Goal: Transaction & Acquisition: Purchase product/service

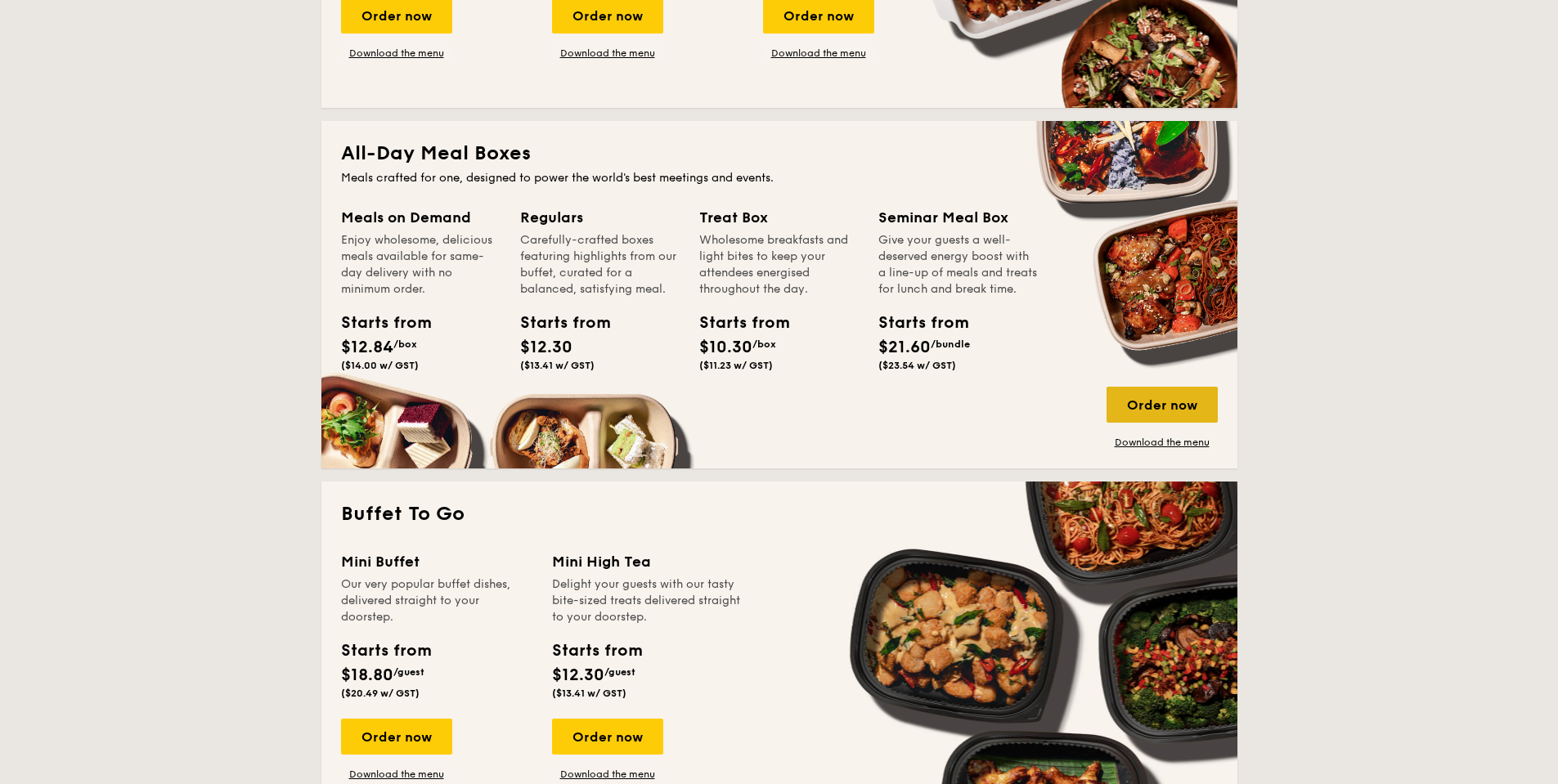
click at [1150, 408] on div "Order now" at bounding box center [1161, 404] width 111 height 36
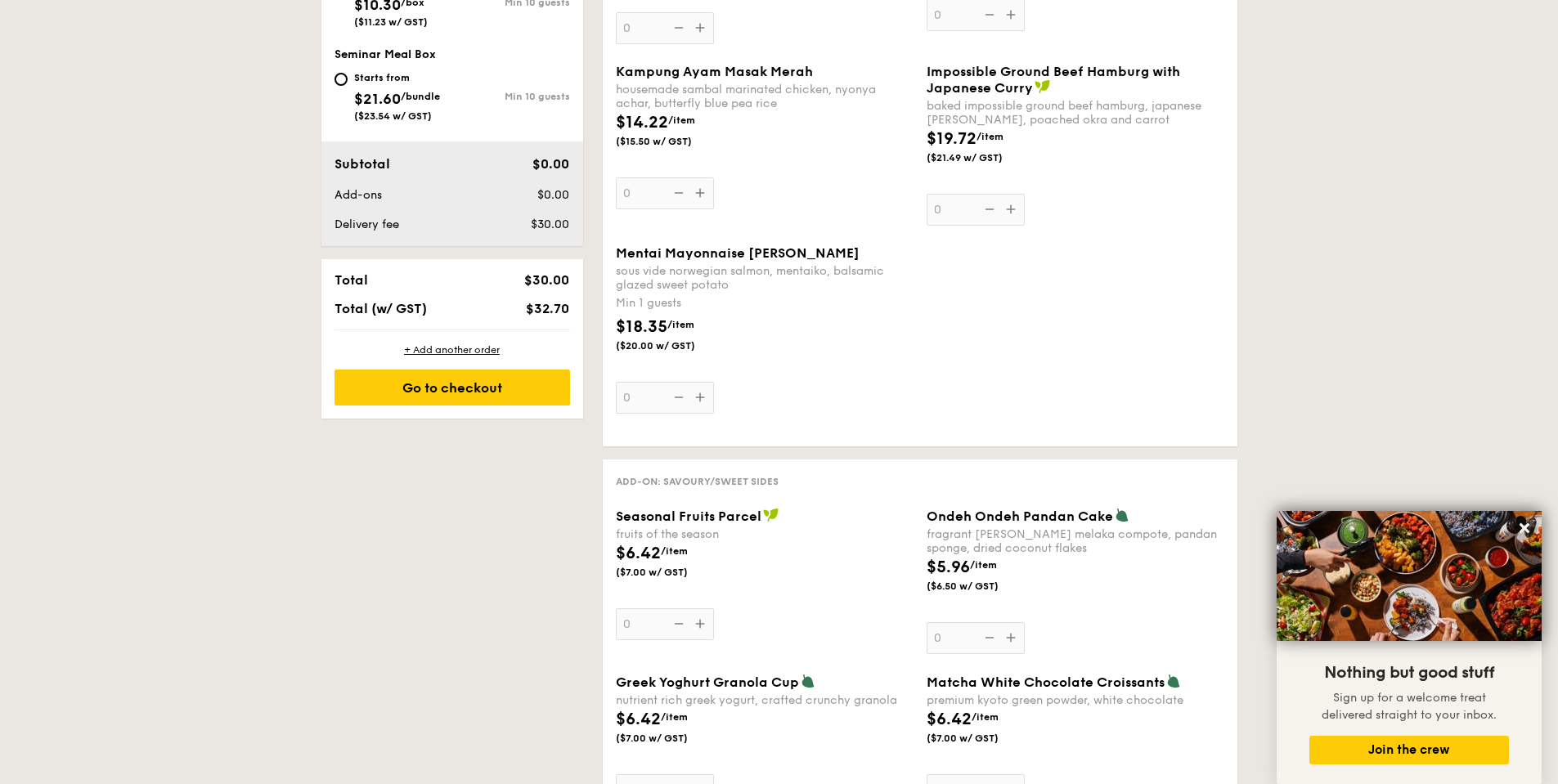
scroll to position [709, 0]
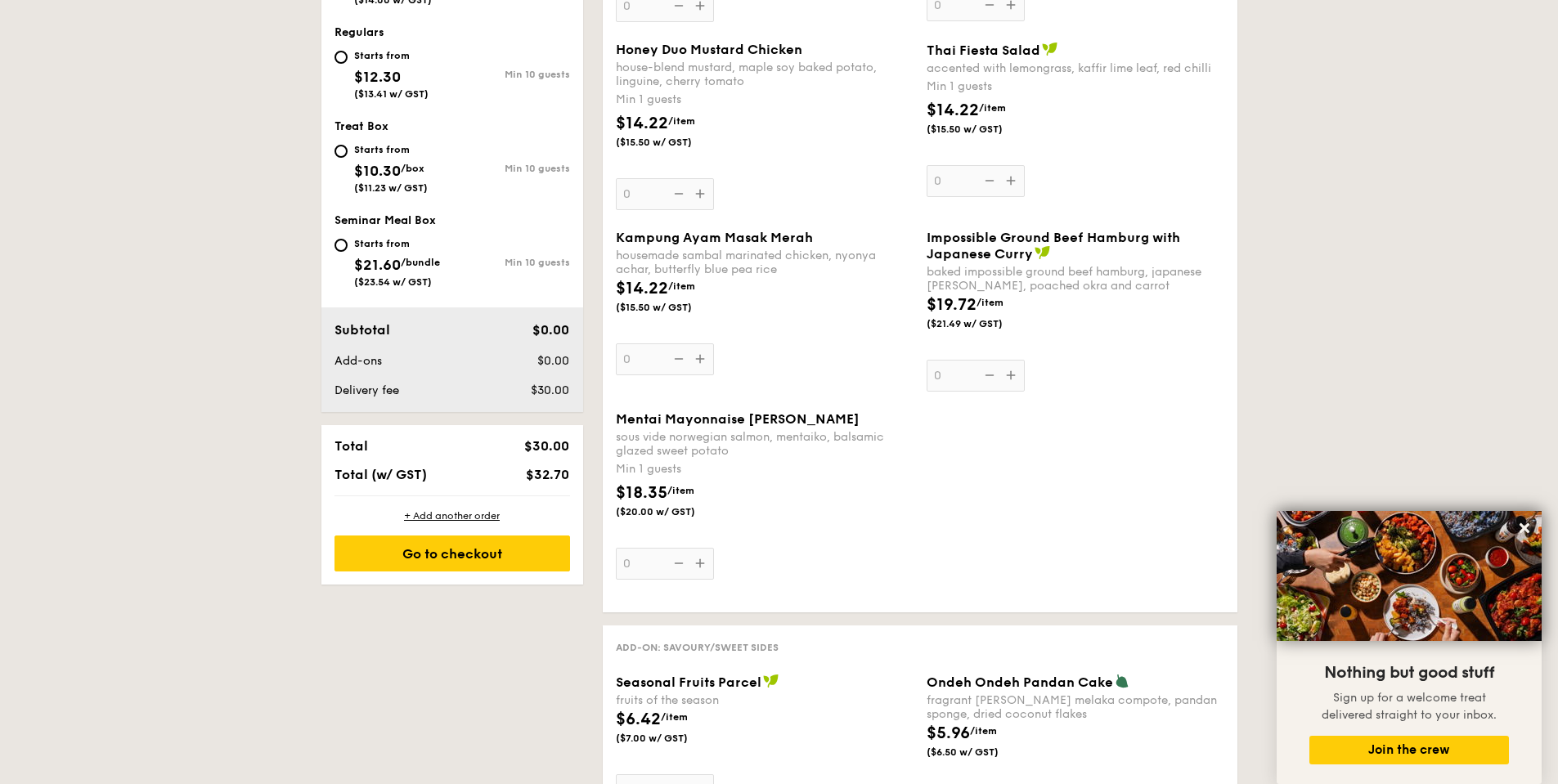
click at [625, 418] on span "Mentai Mayonnaise [PERSON_NAME]" at bounding box center [737, 419] width 244 height 16
click at [625, 548] on input "0" at bounding box center [664, 563] width 98 height 32
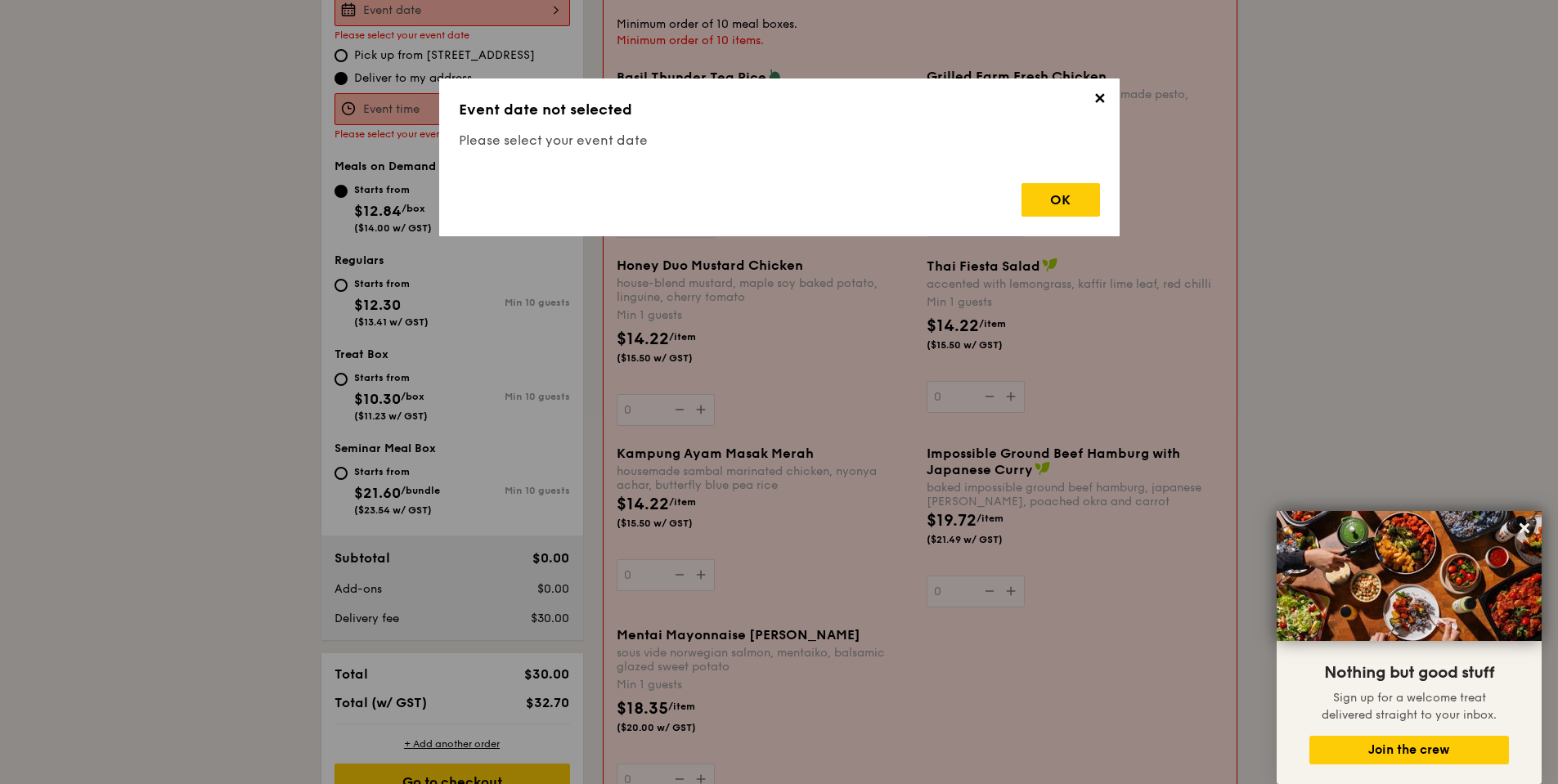
scroll to position [437, 0]
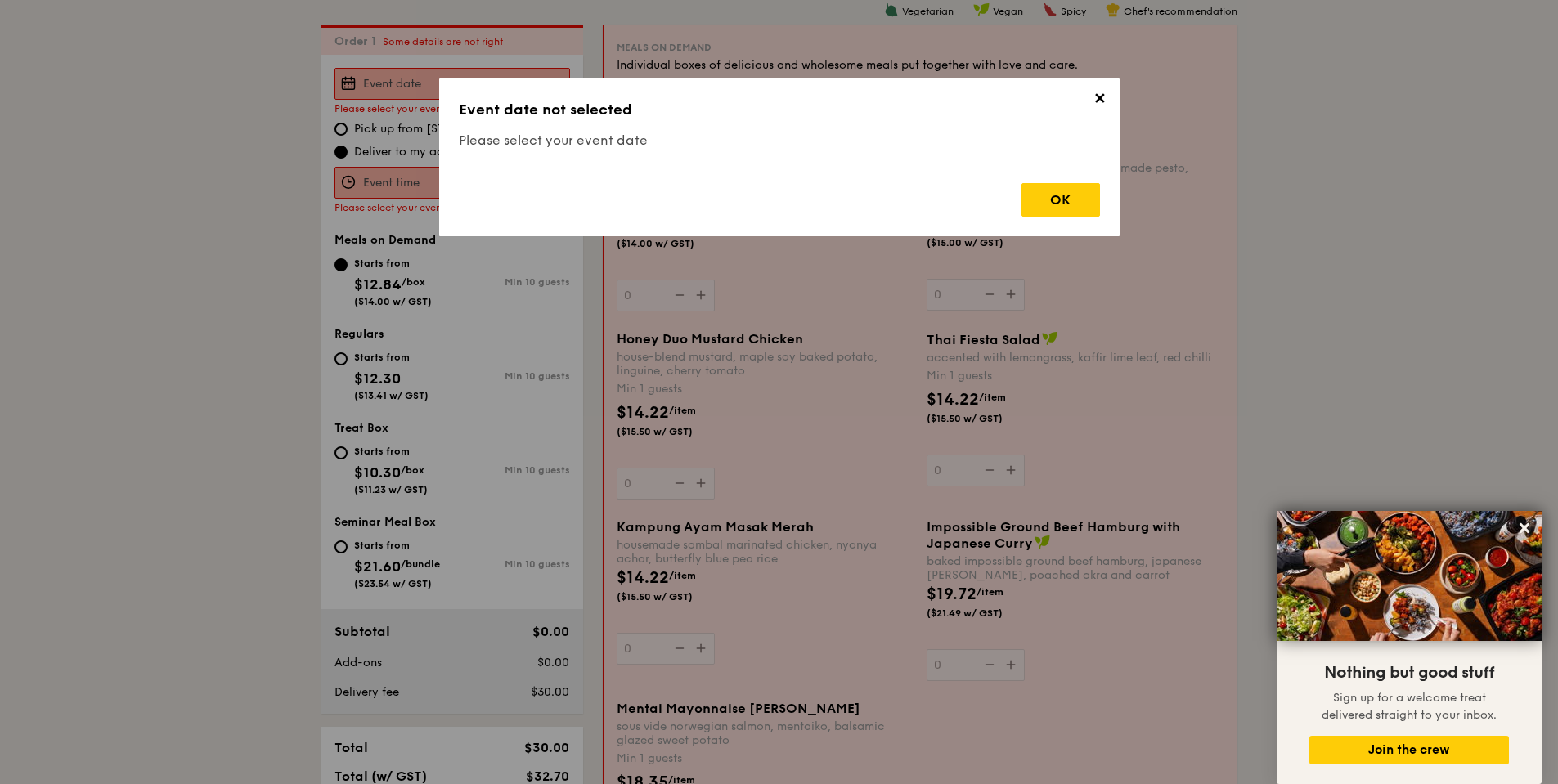
click at [1101, 98] on span "✕" at bounding box center [1099, 101] width 23 height 23
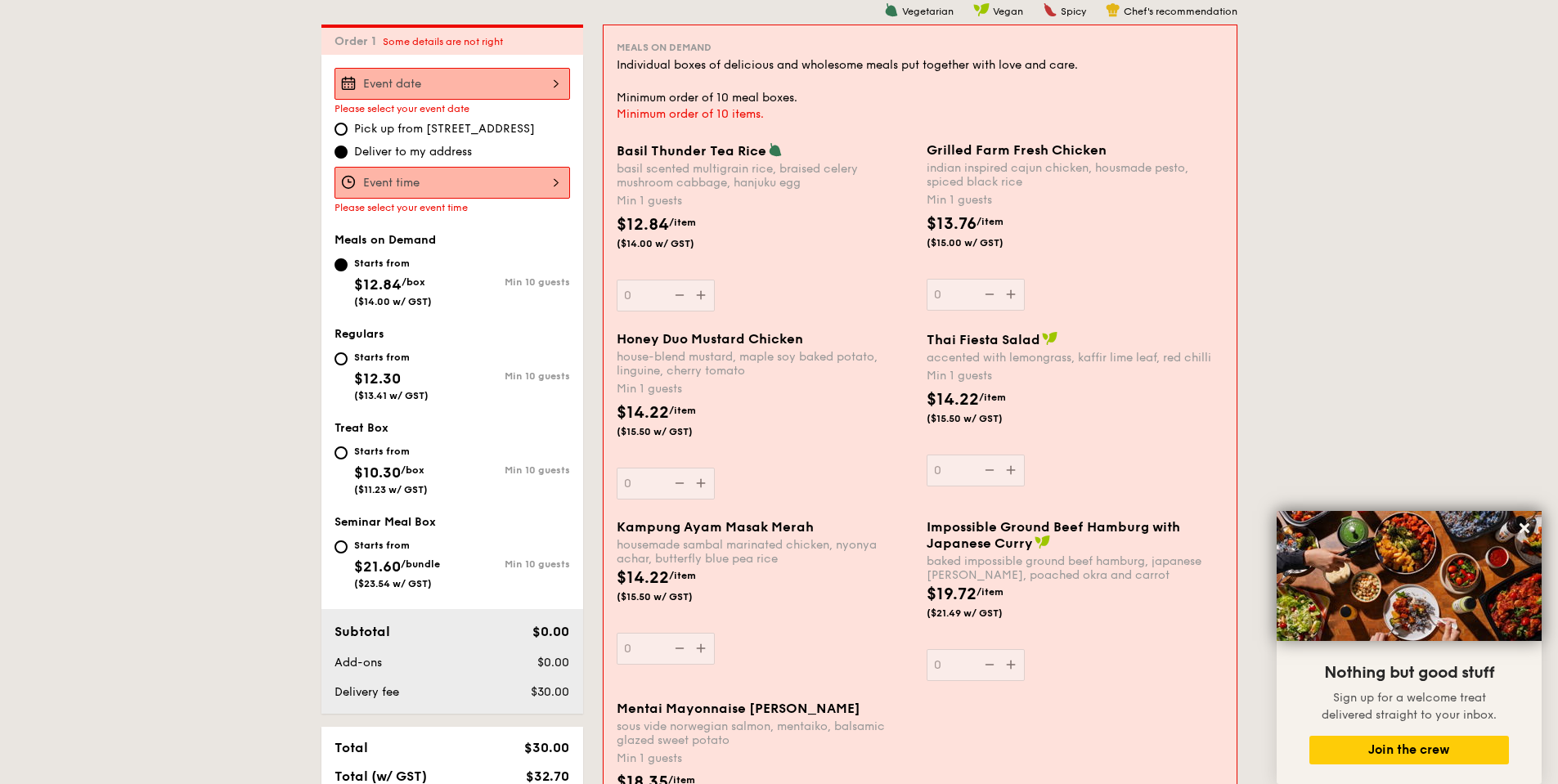
click at [477, 88] on div at bounding box center [452, 83] width 235 height 32
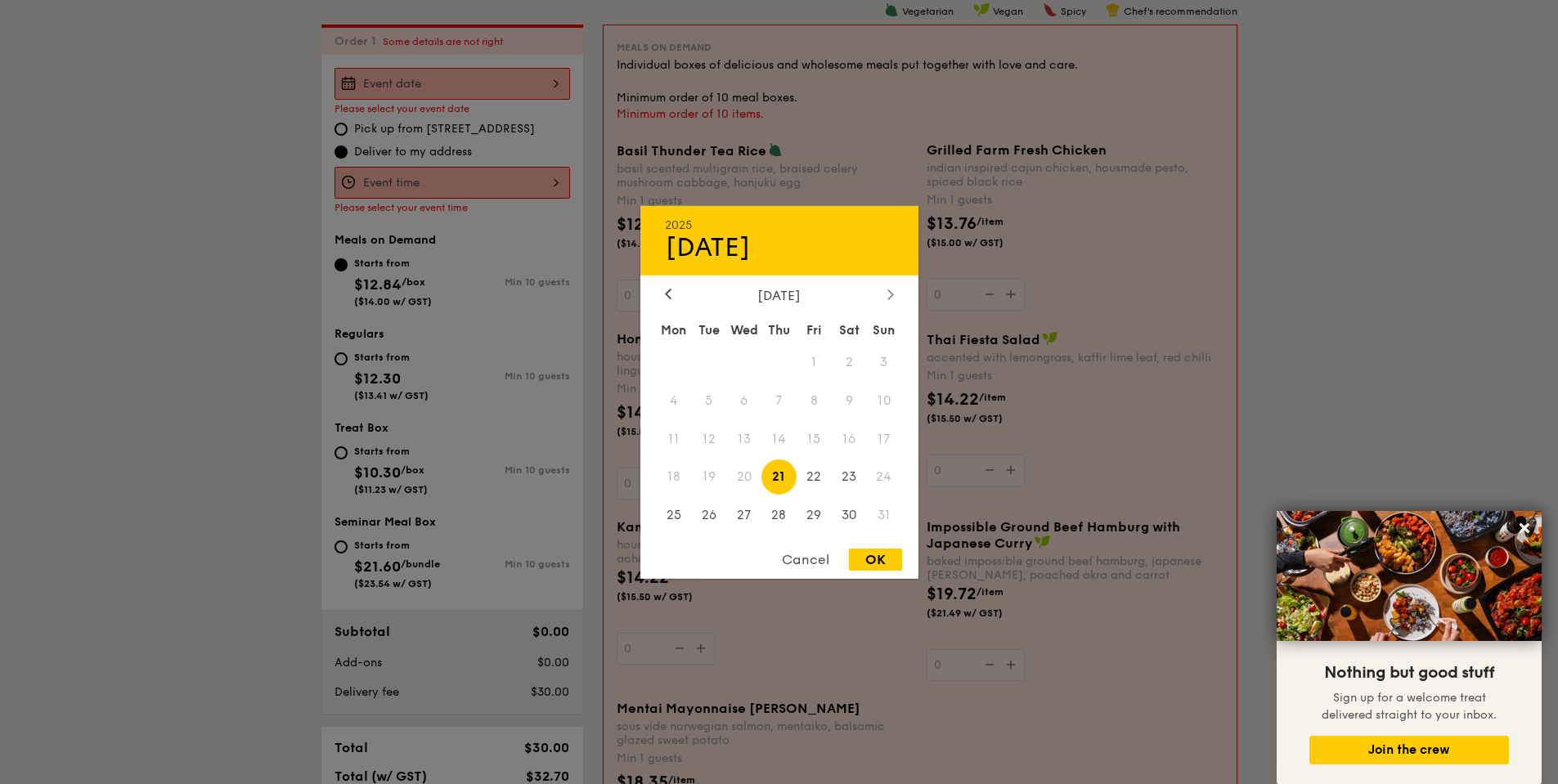
click at [890, 292] on icon at bounding box center [889, 294] width 5 height 10
click at [820, 359] on span "5" at bounding box center [814, 362] width 35 height 35
click at [867, 555] on div "OK" at bounding box center [876, 560] width 53 height 22
type input "[DATE]"
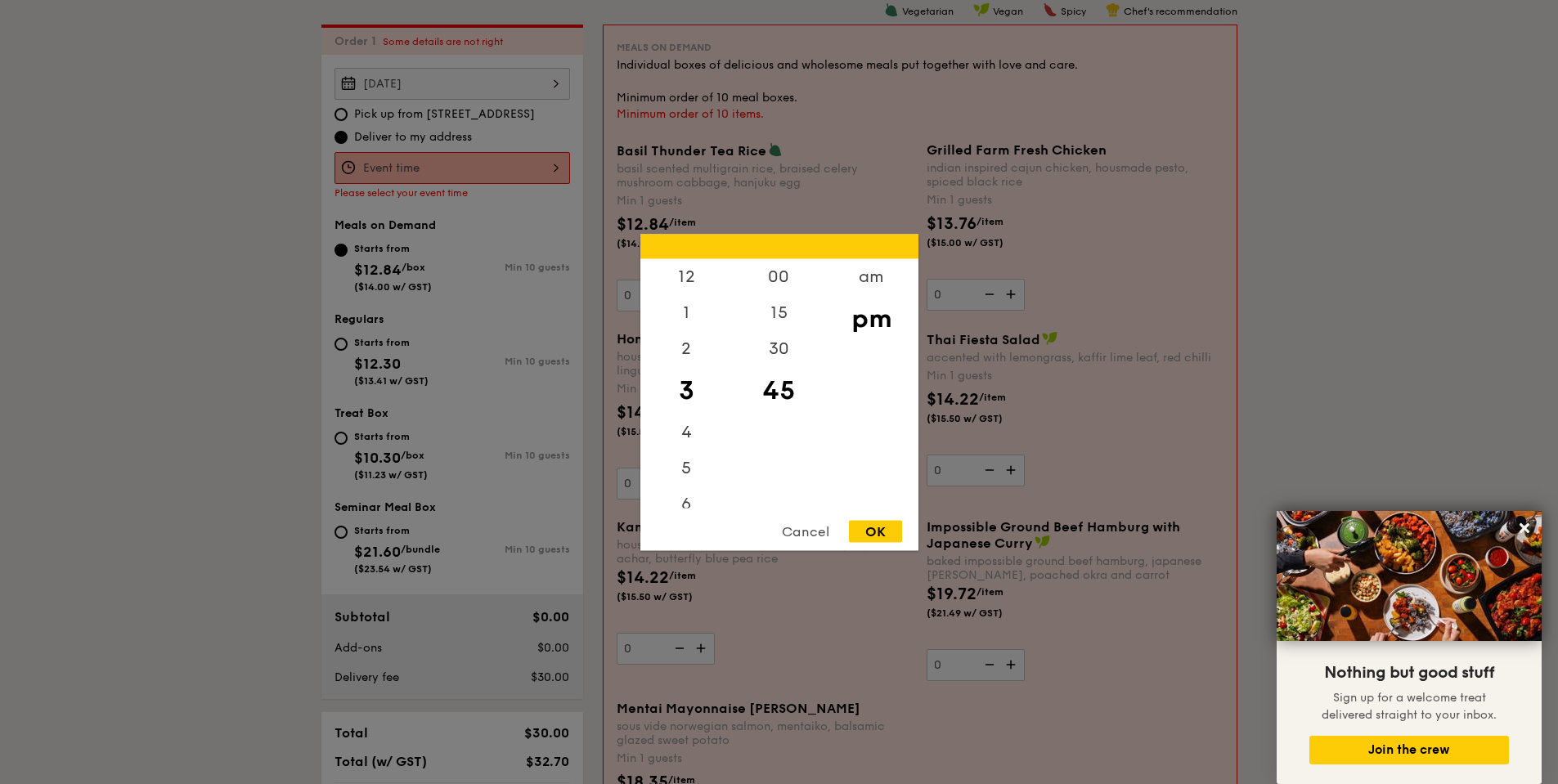
click at [443, 168] on div "12 1 2 3 4 5 6 7 8 9 10 11 00 15 30 45 am pm Cancel OK" at bounding box center [452, 168] width 235 height 32
click at [689, 277] on div "12" at bounding box center [686, 282] width 93 height 48
click at [754, 280] on div "00" at bounding box center [779, 282] width 93 height 48
click at [874, 533] on div "OK" at bounding box center [876, 531] width 53 height 22
type input "12:00PM"
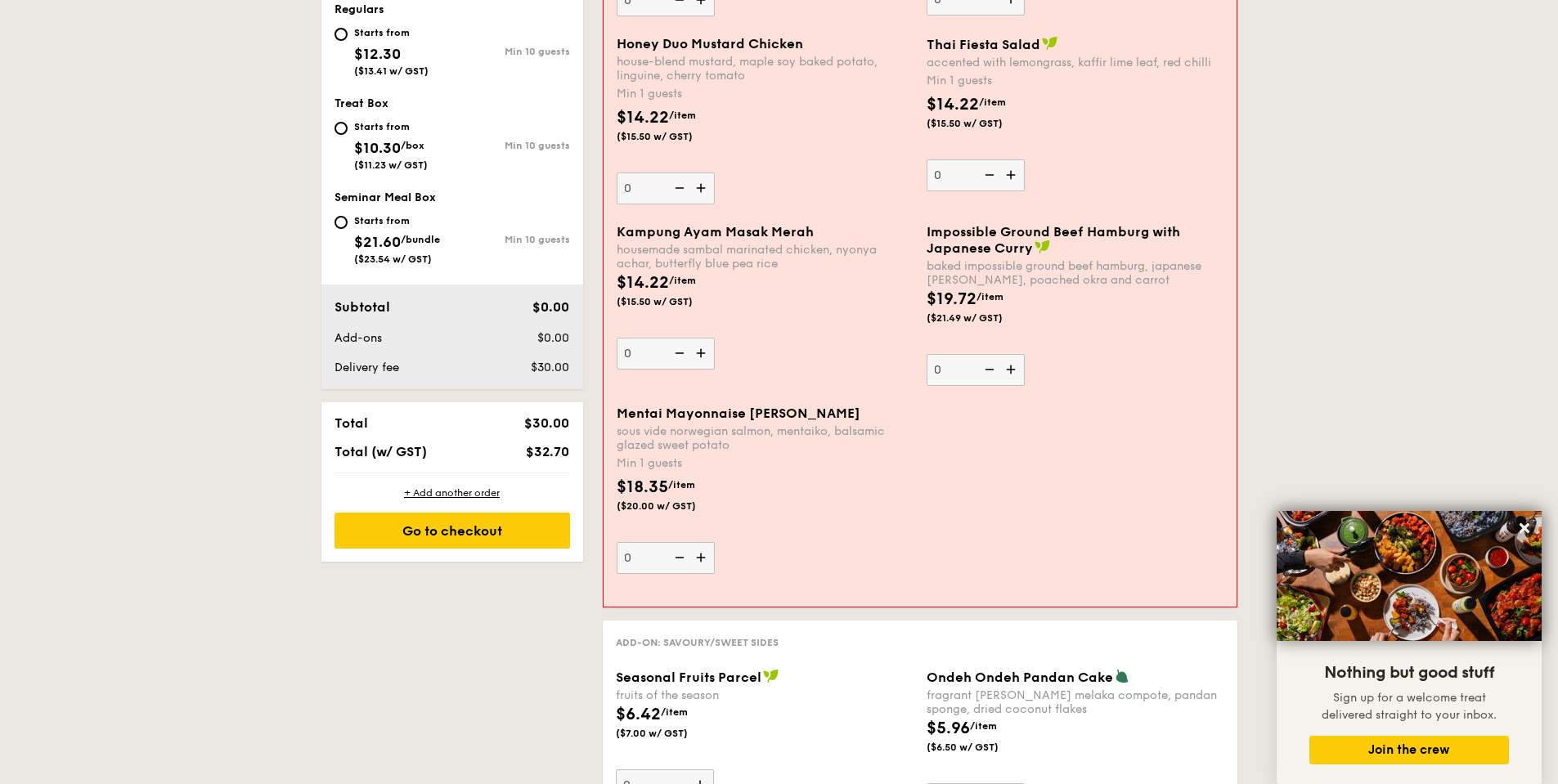
scroll to position [928, 0]
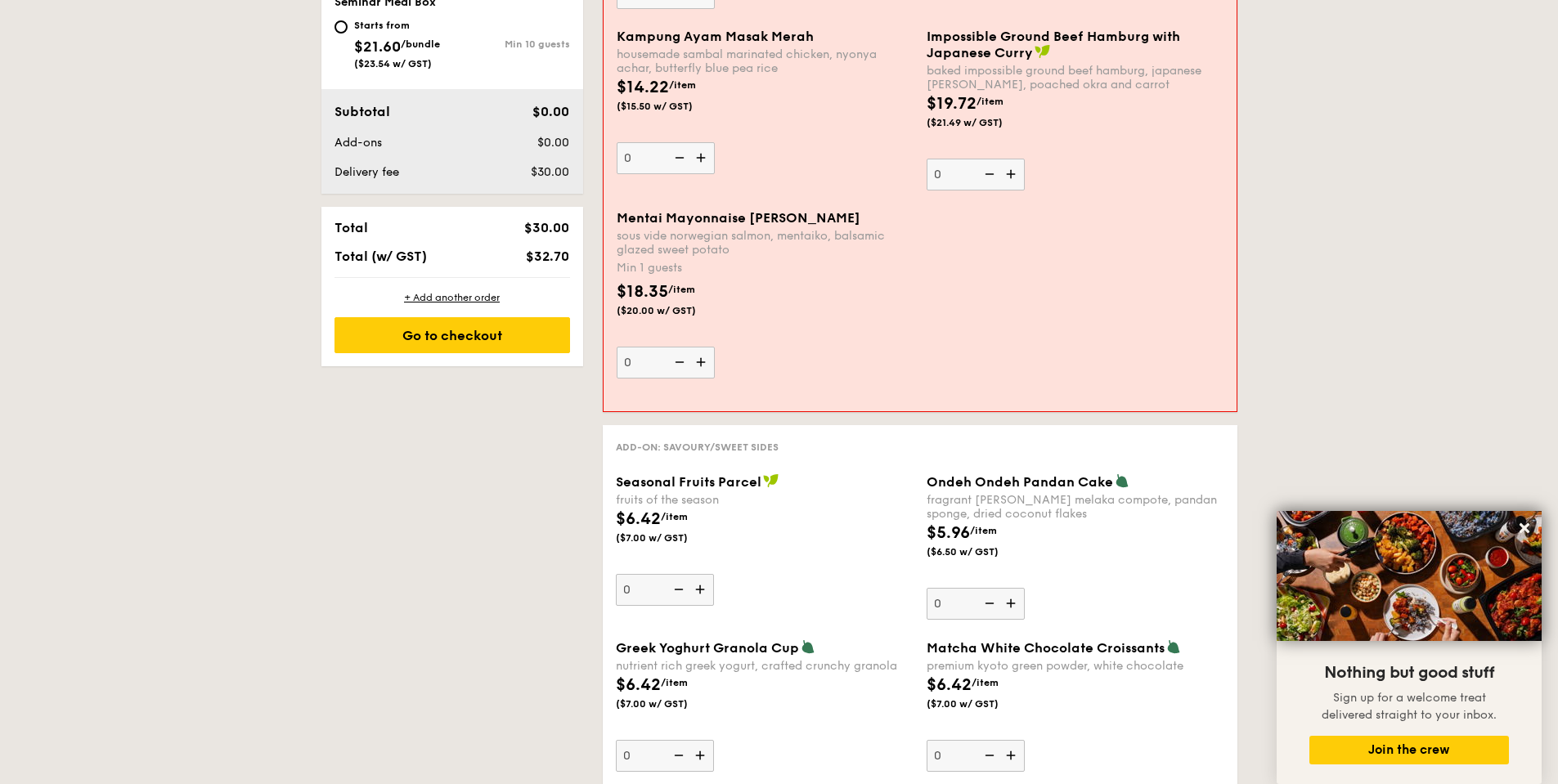
click at [702, 363] on img at bounding box center [703, 363] width 25 height 31
click at [702, 363] on input "0" at bounding box center [665, 363] width 98 height 32
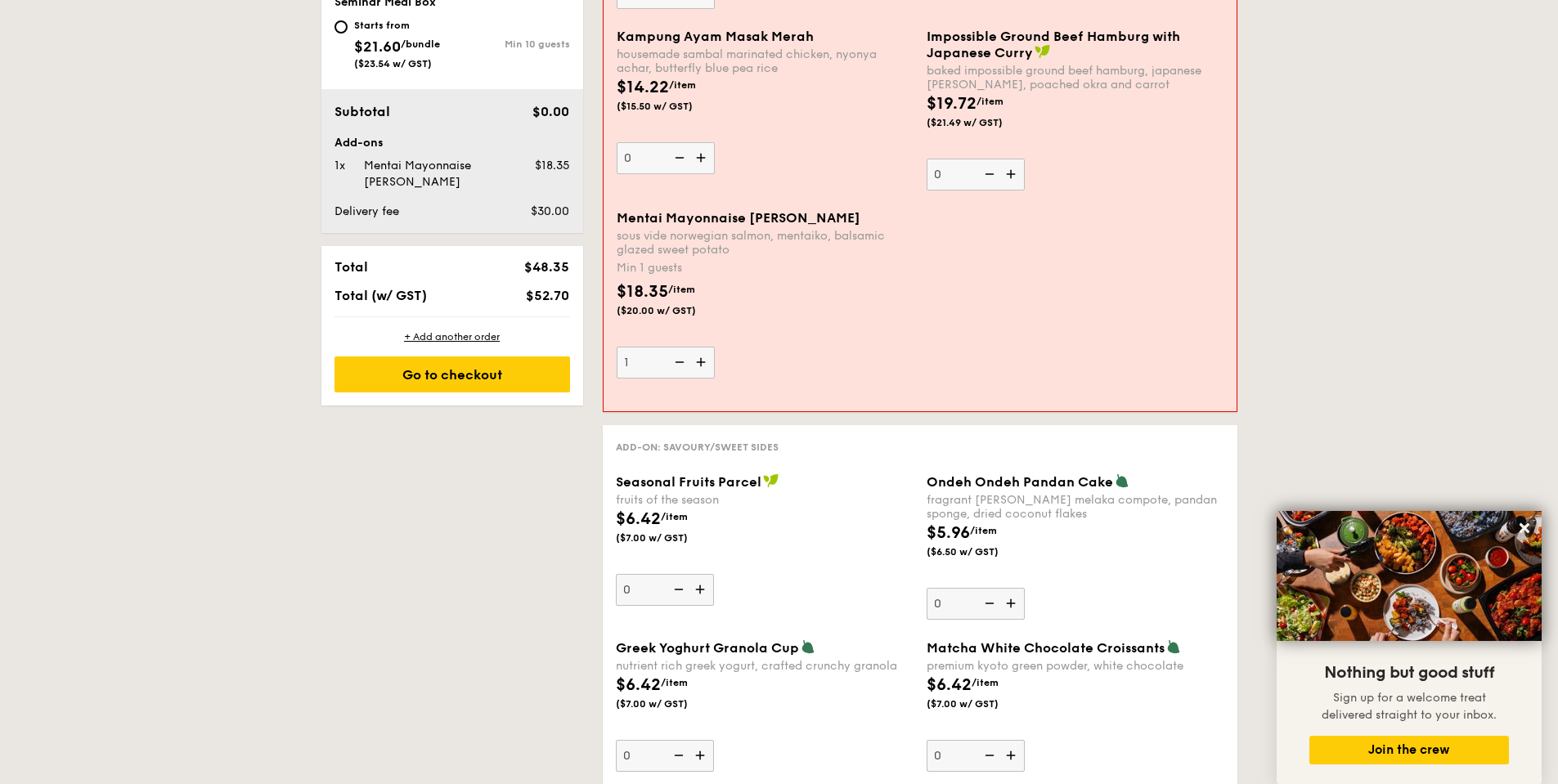
click at [702, 363] on img at bounding box center [703, 363] width 25 height 31
click at [702, 363] on input "1" at bounding box center [665, 363] width 98 height 32
click at [702, 363] on img at bounding box center [703, 363] width 25 height 31
click at [702, 363] on input "2" at bounding box center [665, 363] width 98 height 32
click at [702, 363] on img at bounding box center [703, 363] width 25 height 31
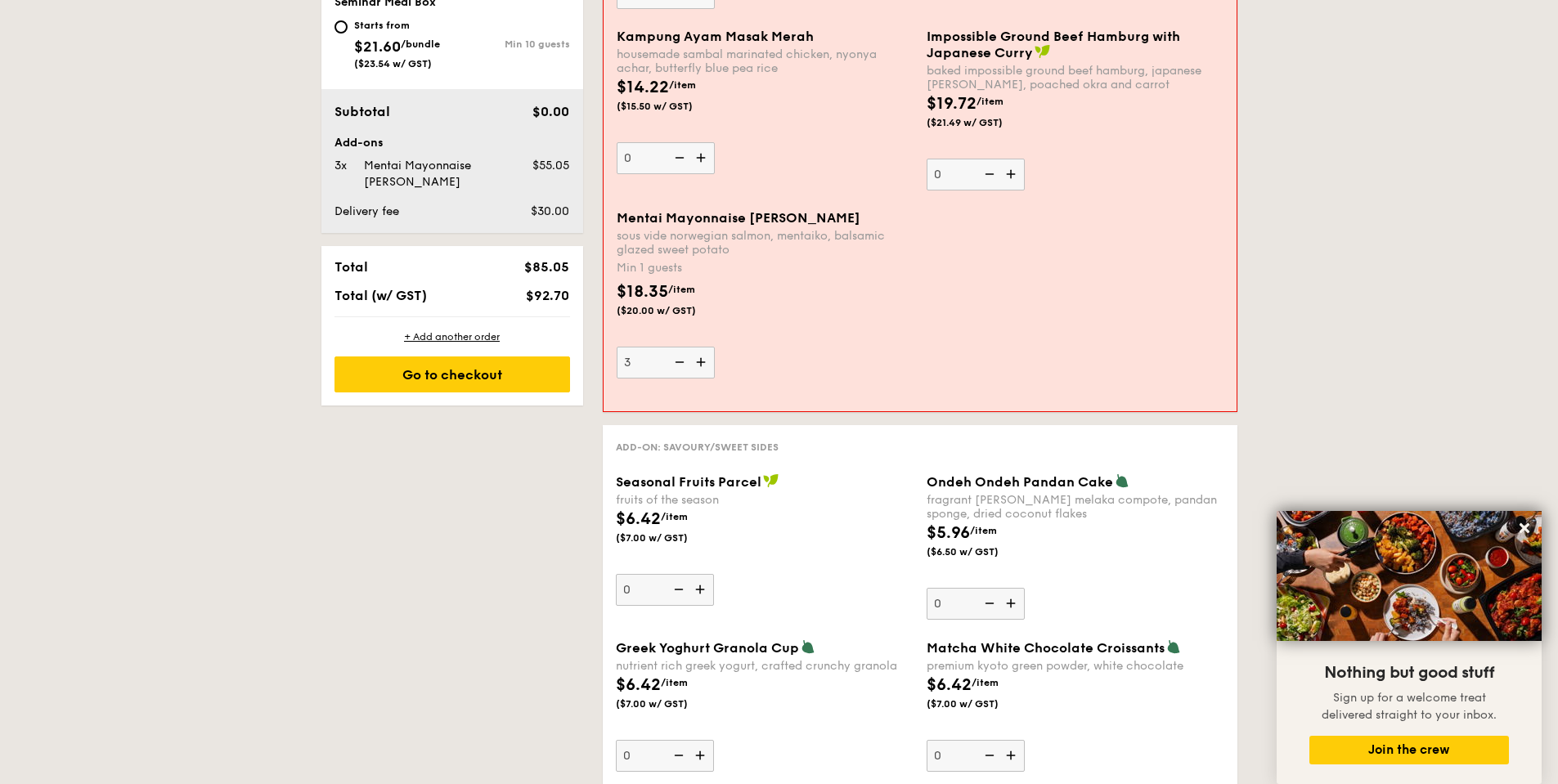
click at [702, 363] on input "3" at bounding box center [665, 363] width 98 height 32
click at [702, 363] on img at bounding box center [703, 363] width 25 height 31
click at [702, 363] on input "3" at bounding box center [665, 363] width 98 height 32
click at [702, 363] on img at bounding box center [703, 363] width 25 height 31
click at [702, 363] on input "3" at bounding box center [665, 363] width 98 height 32
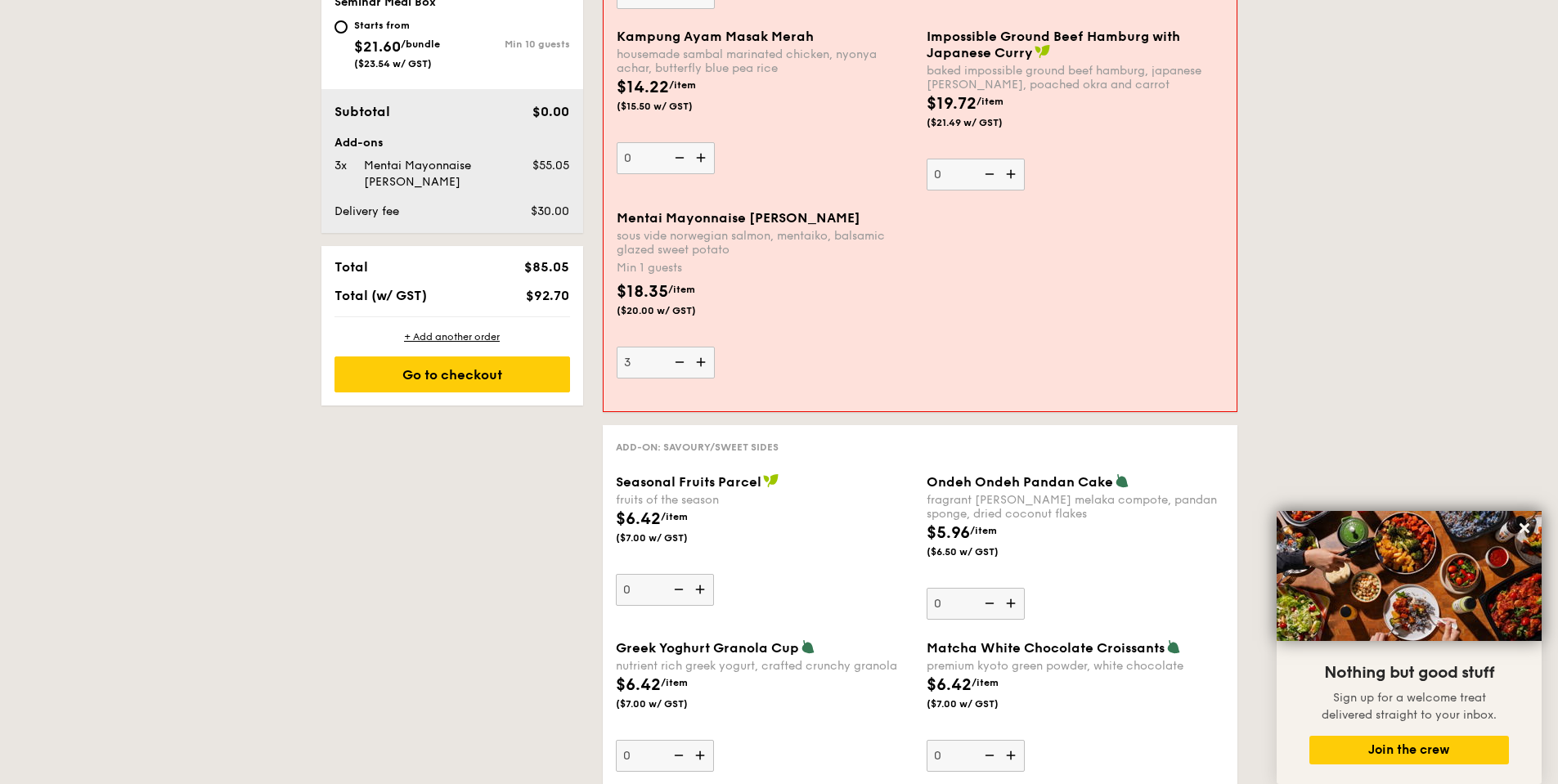
click at [702, 363] on img at bounding box center [703, 363] width 25 height 31
click at [702, 363] on input "3" at bounding box center [665, 363] width 98 height 32
click at [702, 363] on img at bounding box center [703, 363] width 25 height 31
click at [702, 363] on input "3" at bounding box center [665, 363] width 98 height 32
click at [702, 363] on img at bounding box center [703, 363] width 25 height 31
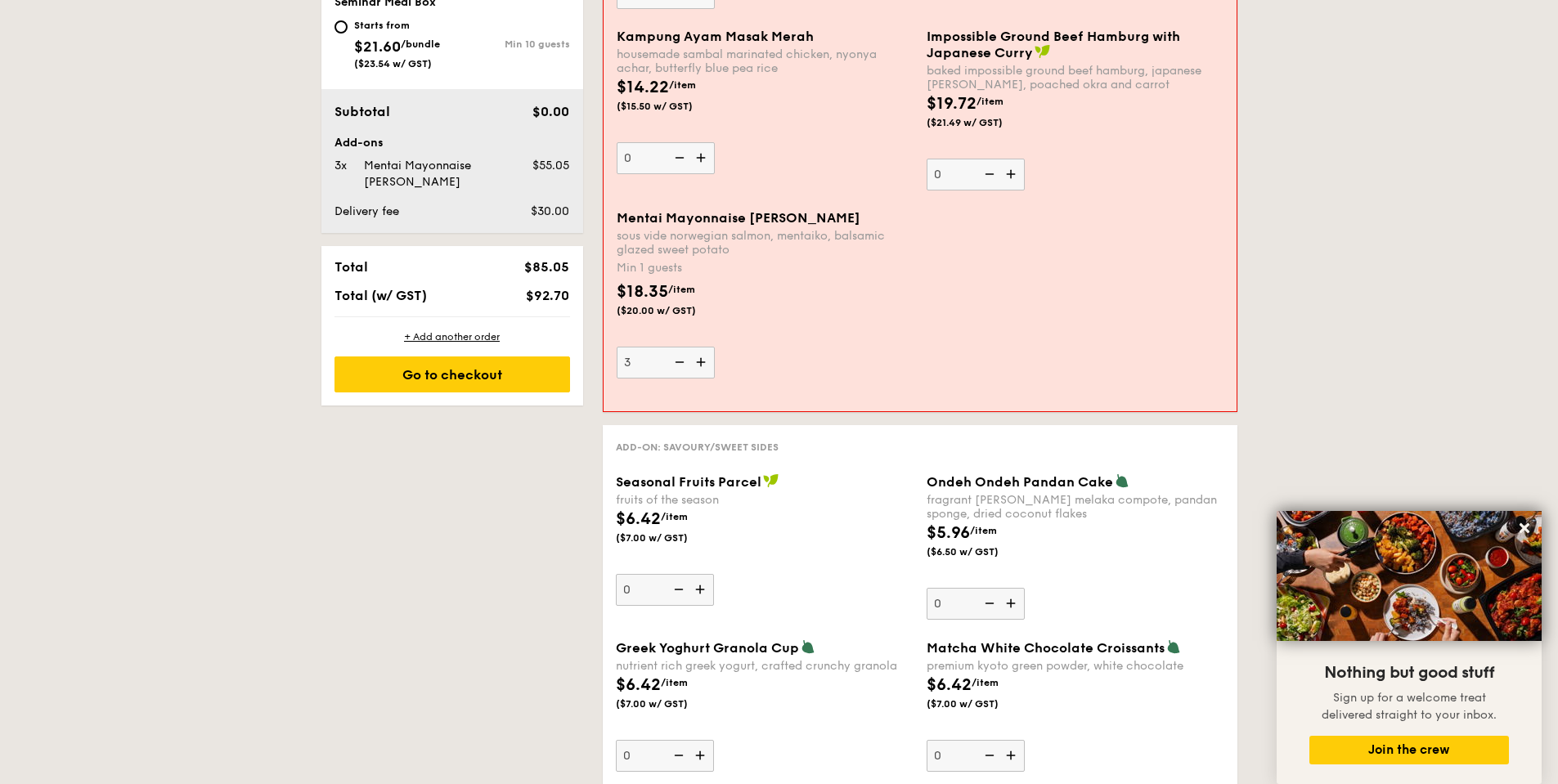
click at [702, 363] on input "3" at bounding box center [665, 363] width 98 height 32
click at [846, 372] on div "Mentai Mayonnaise Aburi Salmon sous vide norwegian salmon, mentaiko, balsamic g…" at bounding box center [765, 294] width 297 height 169
click at [714, 372] on input "9" at bounding box center [665, 363] width 98 height 32
click at [704, 362] on img at bounding box center [703, 363] width 25 height 31
click at [704, 362] on input "9" at bounding box center [665, 363] width 98 height 32
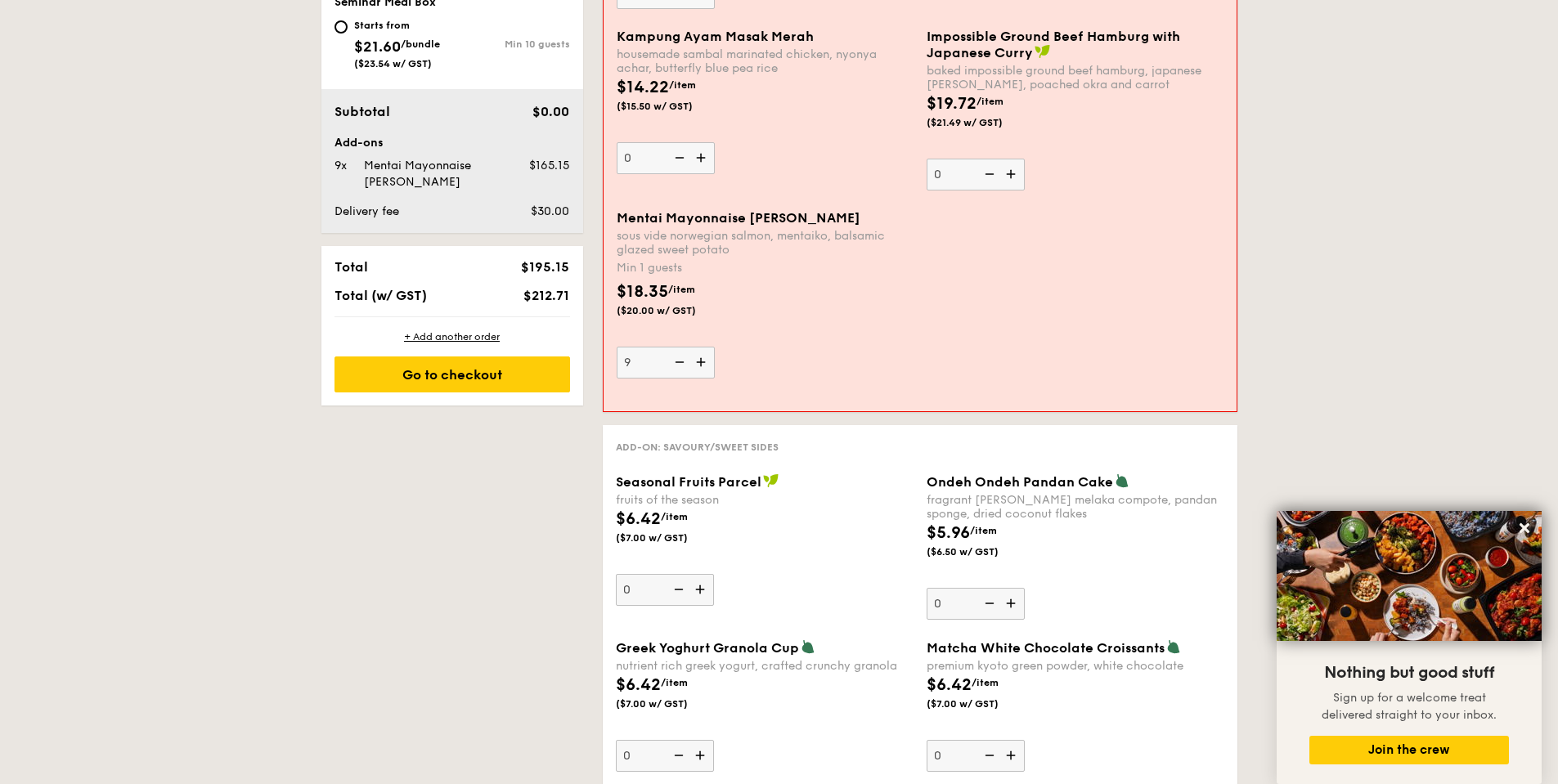
type input "10"
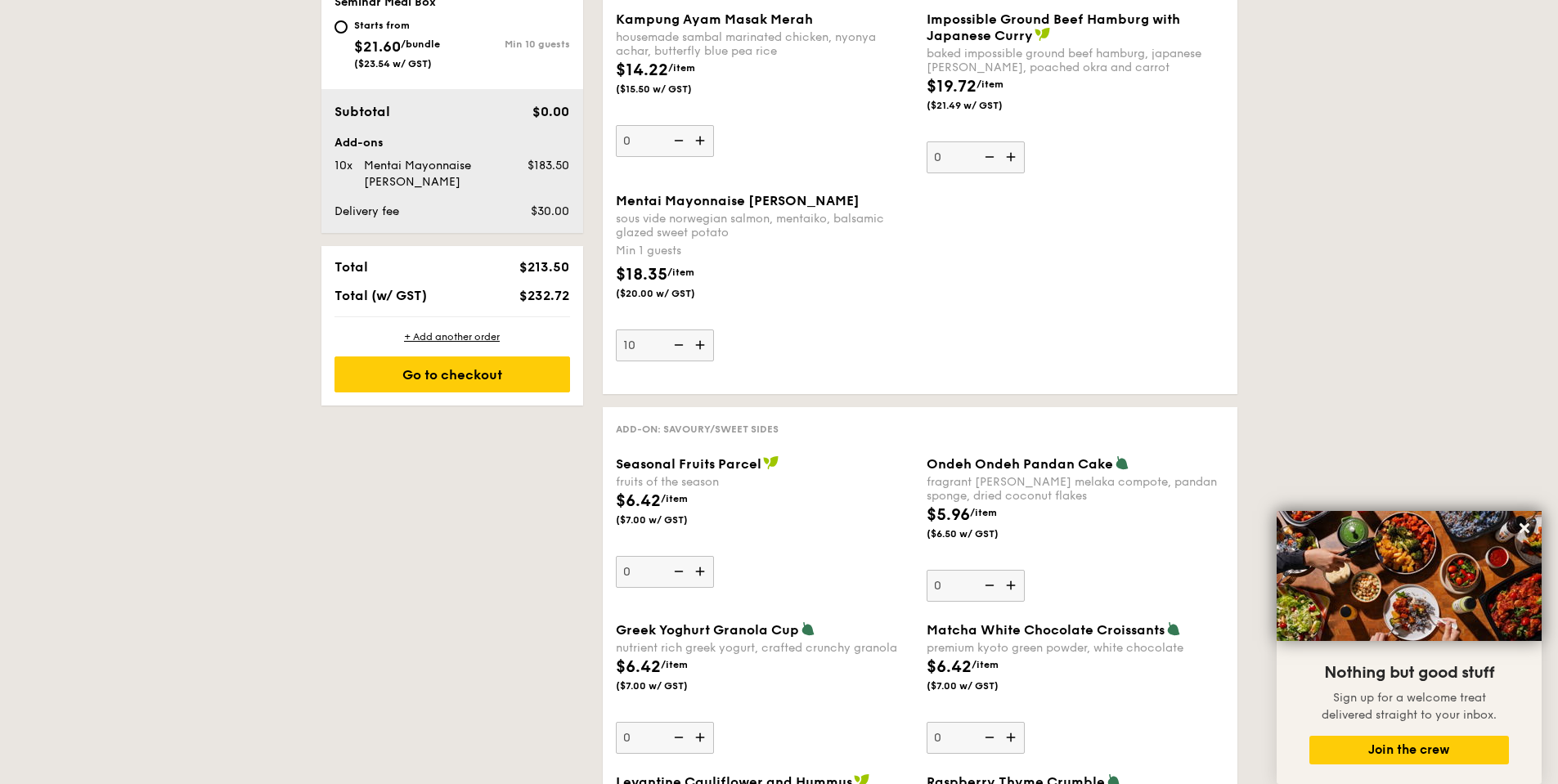
click at [844, 320] on div "Mentai Mayonnaise Aburi Salmon sous vide norwegian salmon, mentaiko, balsamic g…" at bounding box center [764, 278] width 298 height 169
click at [714, 330] on input "10" at bounding box center [664, 345] width 98 height 32
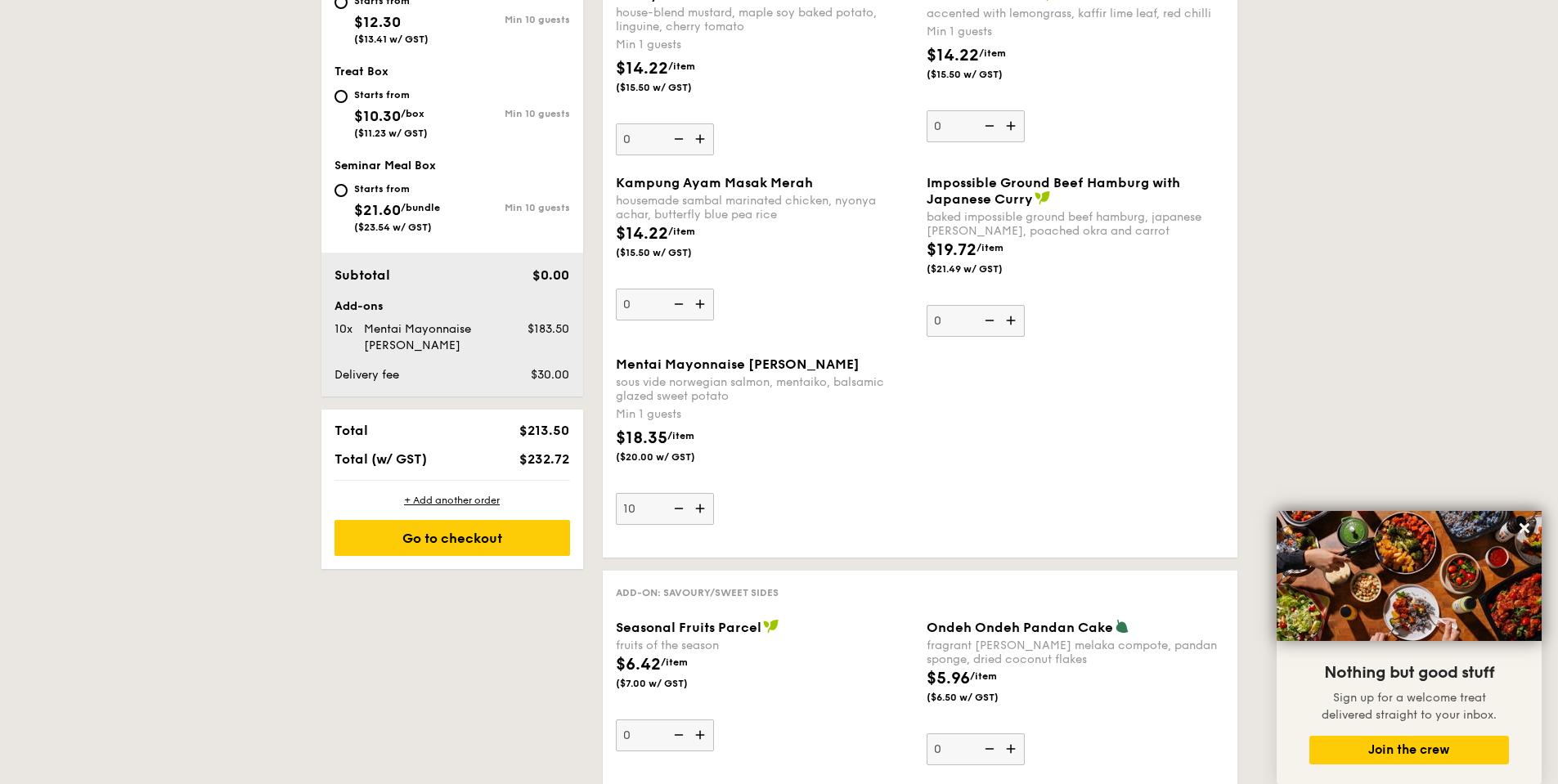
click at [1012, 324] on img at bounding box center [1012, 321] width 25 height 31
click at [1012, 324] on input "0" at bounding box center [975, 321] width 98 height 32
type input "1"
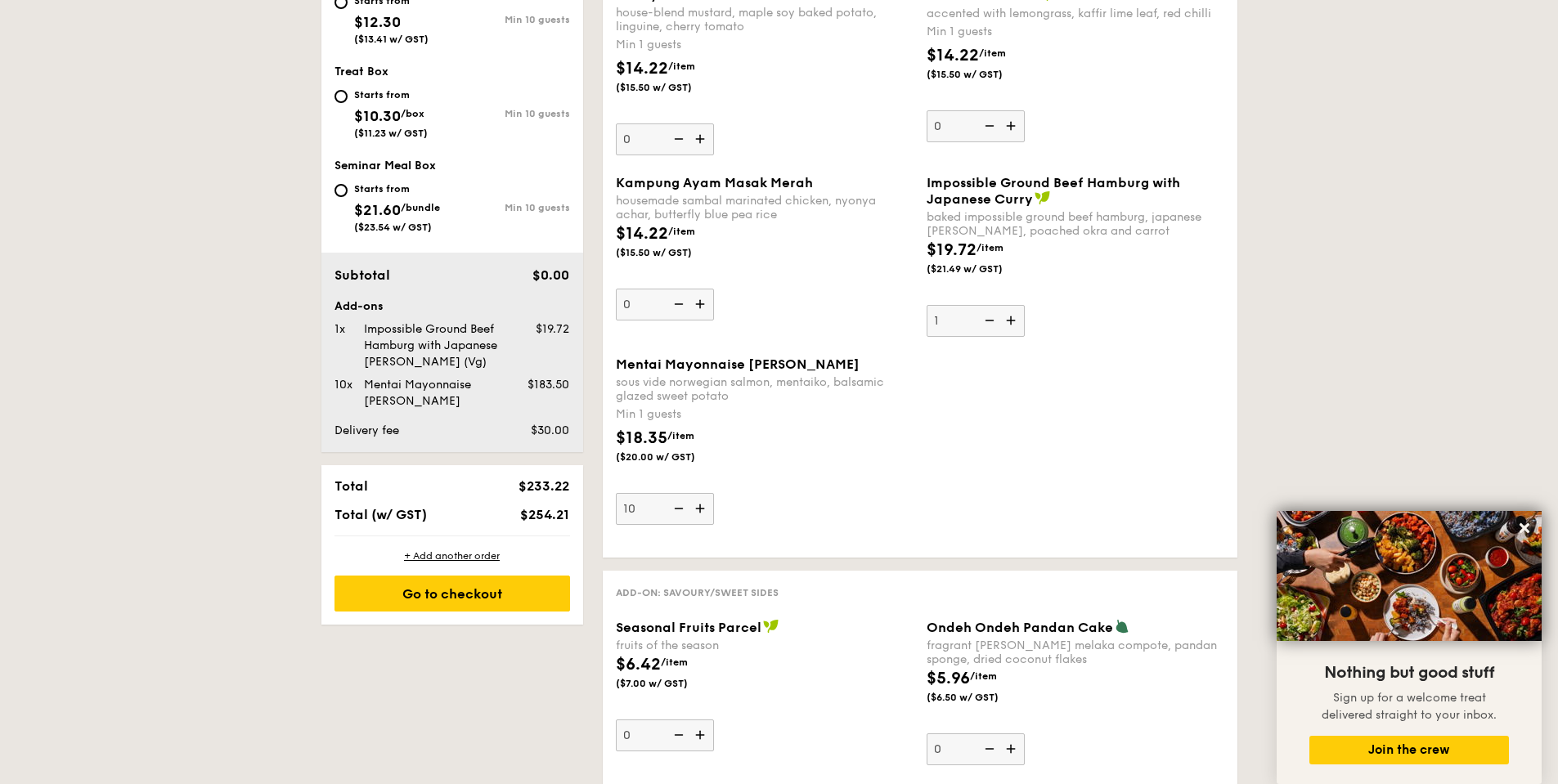
click at [824, 460] on div "$18.35 /item ($20.00 w/ GST)" at bounding box center [764, 454] width 311 height 58
click at [714, 493] on input "10" at bounding box center [664, 508] width 98 height 32
drag, startPoint x: 614, startPoint y: 362, endPoint x: 833, endPoint y: 364, distance: 219.0
click at [833, 364] on div "Mentai Mayonnaise Aburi Salmon sous vide norwegian salmon, mentaiko, balsamic g…" at bounding box center [764, 441] width 311 height 169
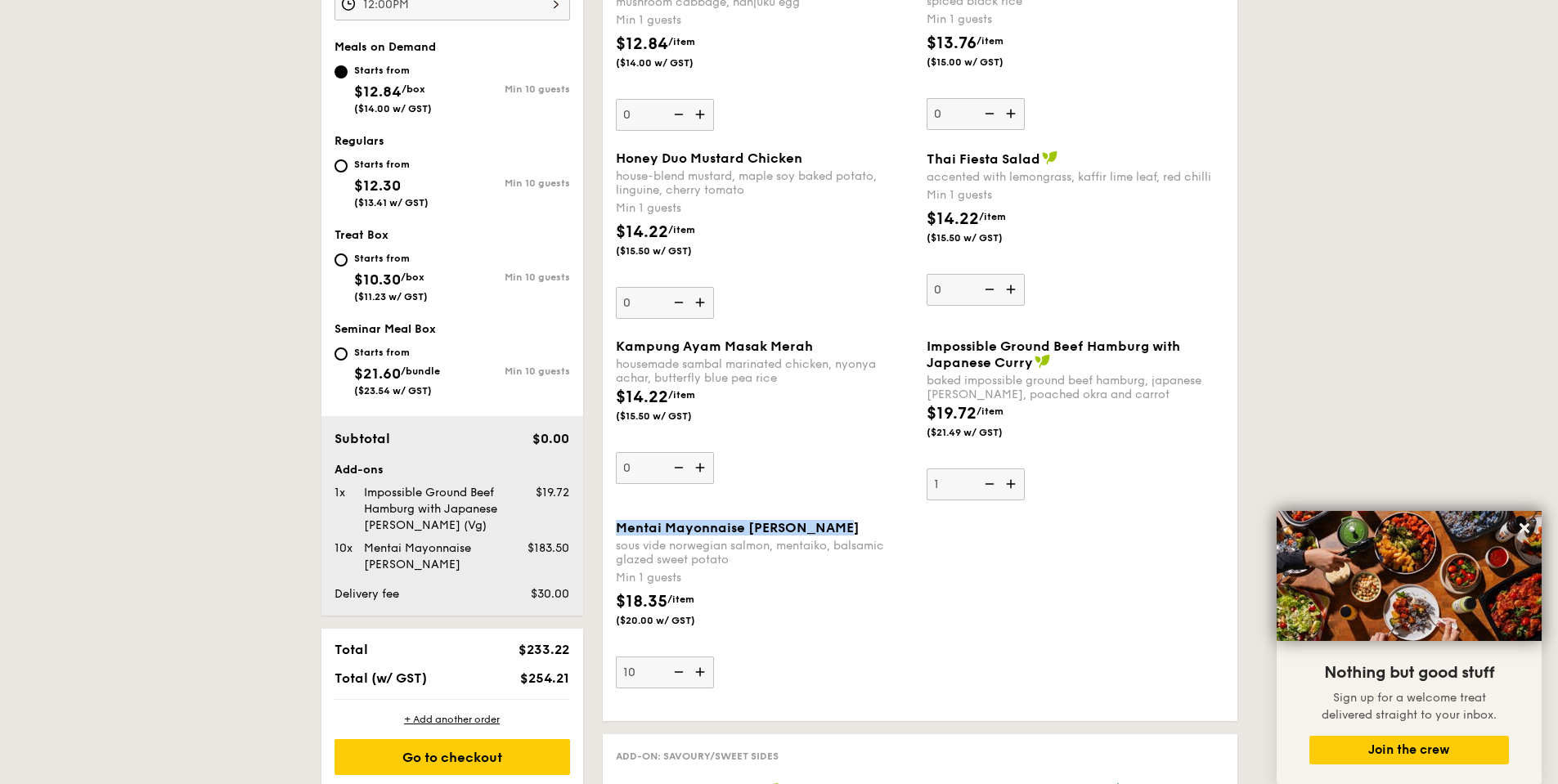
scroll to position [518, 0]
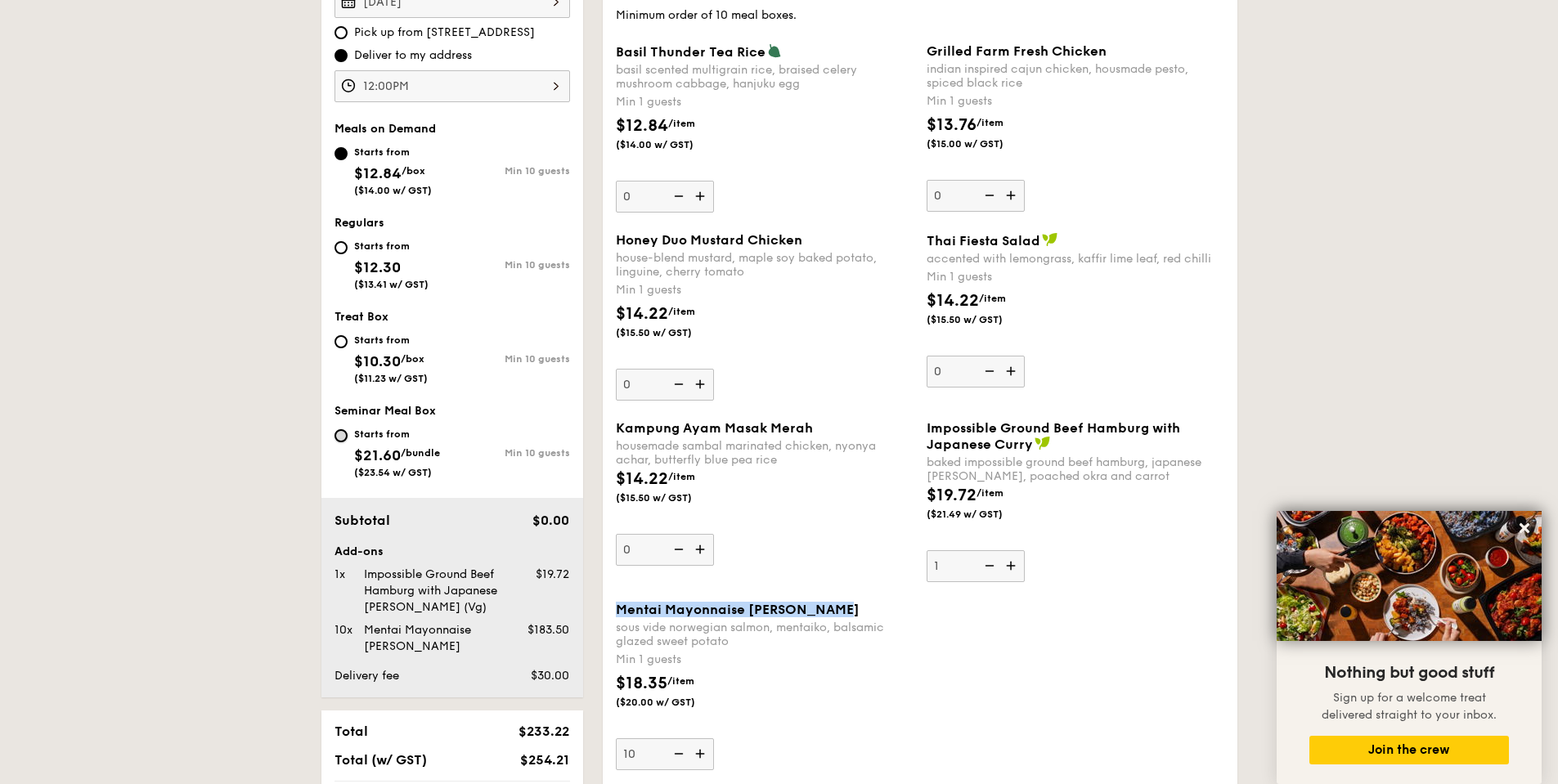
click at [341, 436] on input "Starts from $21.60 /bundle ($23.54 w/ GST) Min 10 guests" at bounding box center [341, 436] width 13 height 13
radio input "true"
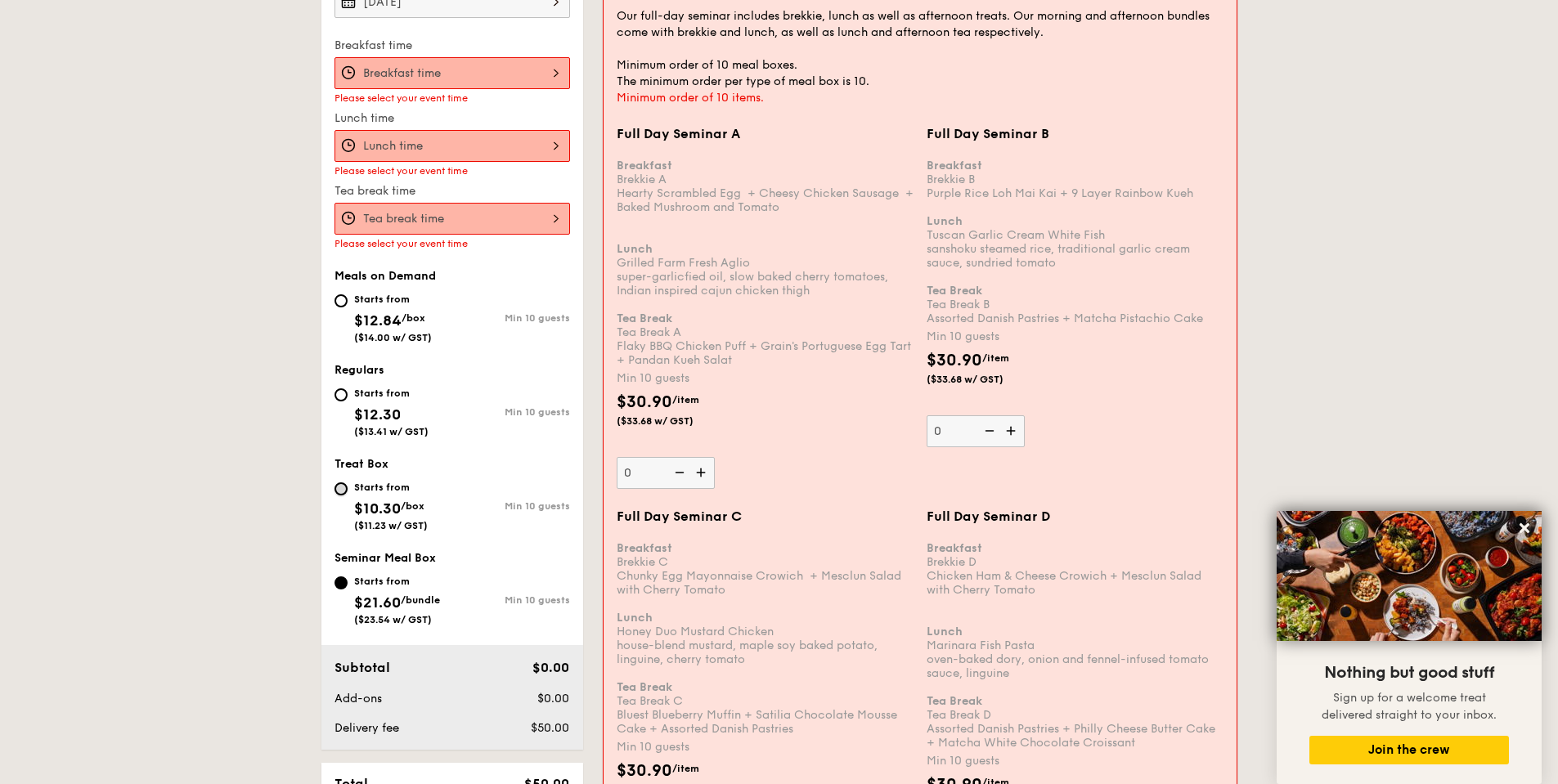
click at [340, 490] on input "Starts from $10.30 /box ($11.23 w/ GST) Min 10 guests" at bounding box center [341, 489] width 13 height 13
radio input "true"
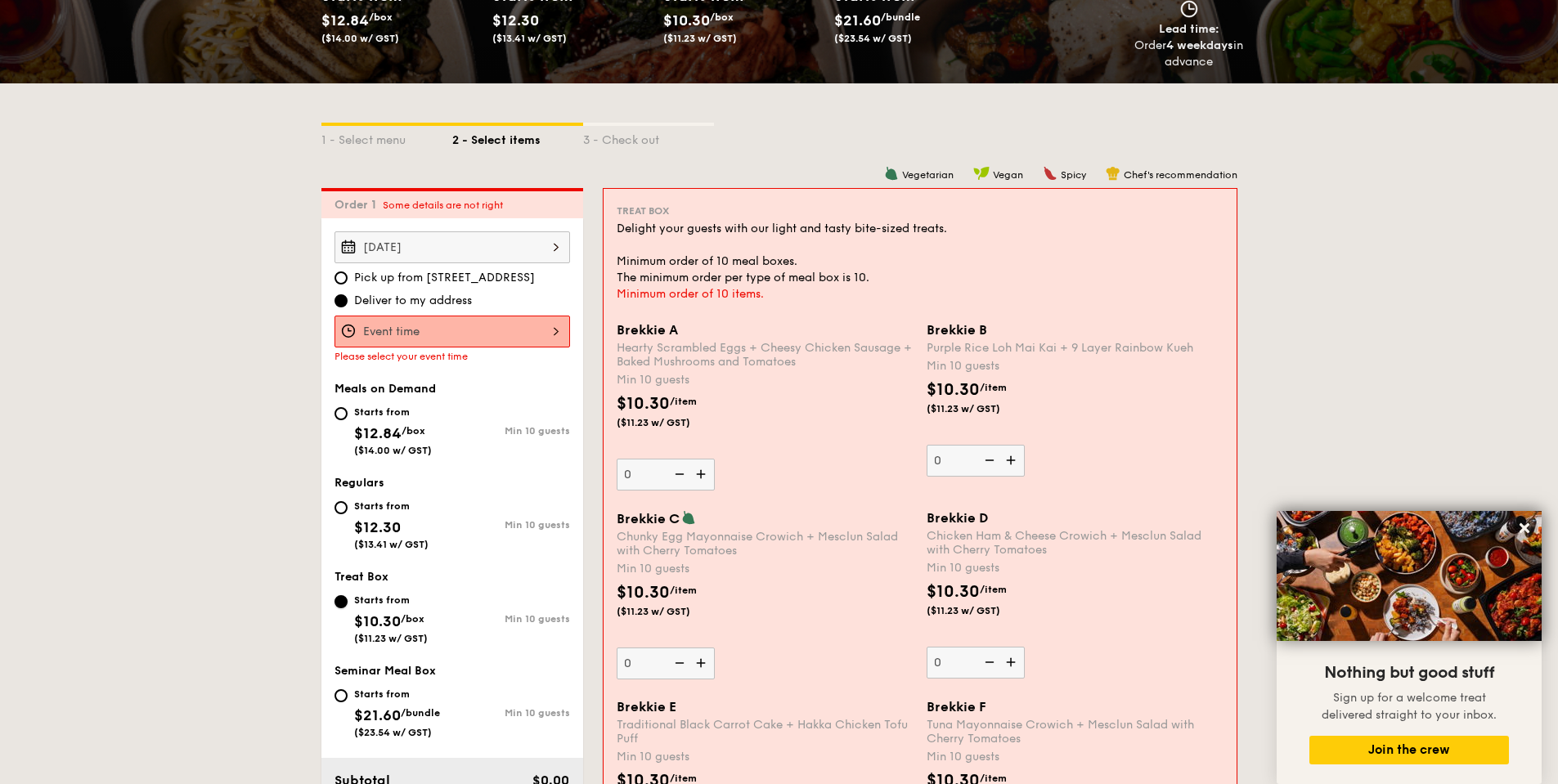
scroll to position [437, 0]
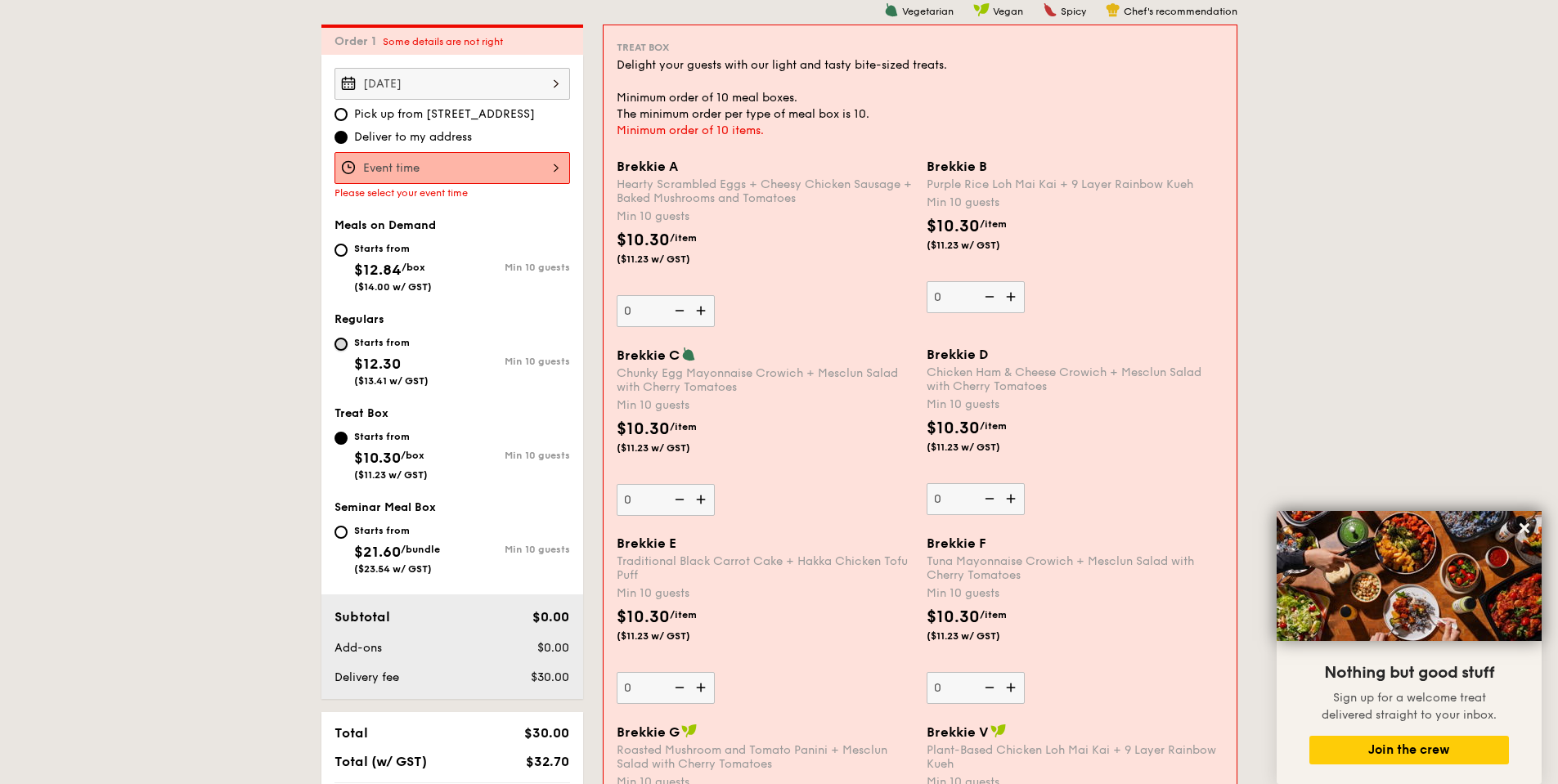
click at [340, 341] on input "Starts from $12.30 ($13.41 w/ GST) Min 10 guests" at bounding box center [341, 344] width 13 height 13
radio input "true"
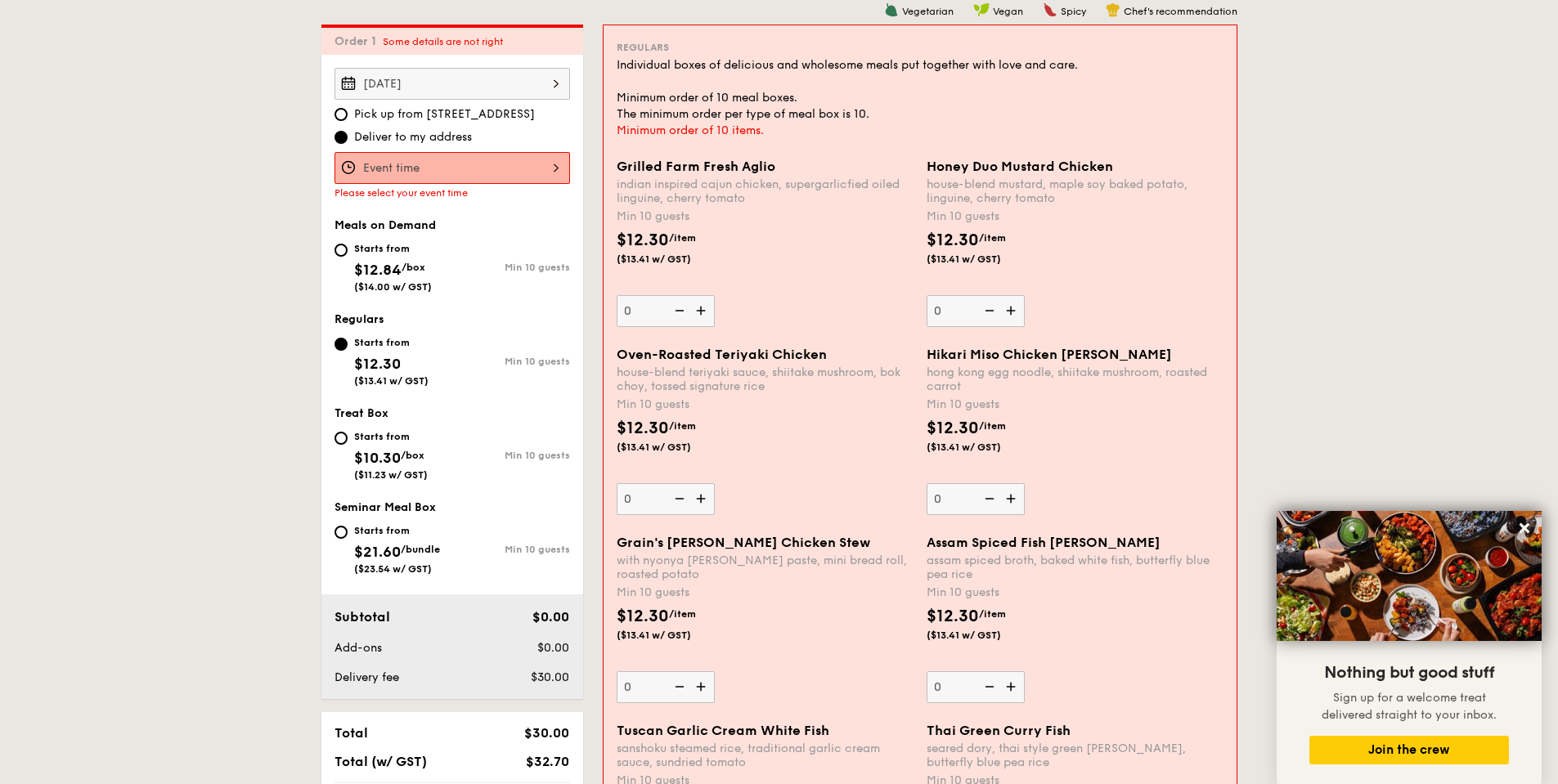
click at [409, 225] on span "Meals on Demand" at bounding box center [385, 224] width 102 height 14
click at [402, 257] on div "Starts from $12.84 /box ($14.00 w/ GST)" at bounding box center [393, 266] width 78 height 54
click at [347, 256] on input "Starts from $12.84 /box ($14.00 w/ GST) Min 10 guests" at bounding box center [341, 250] width 13 height 13
radio input "true"
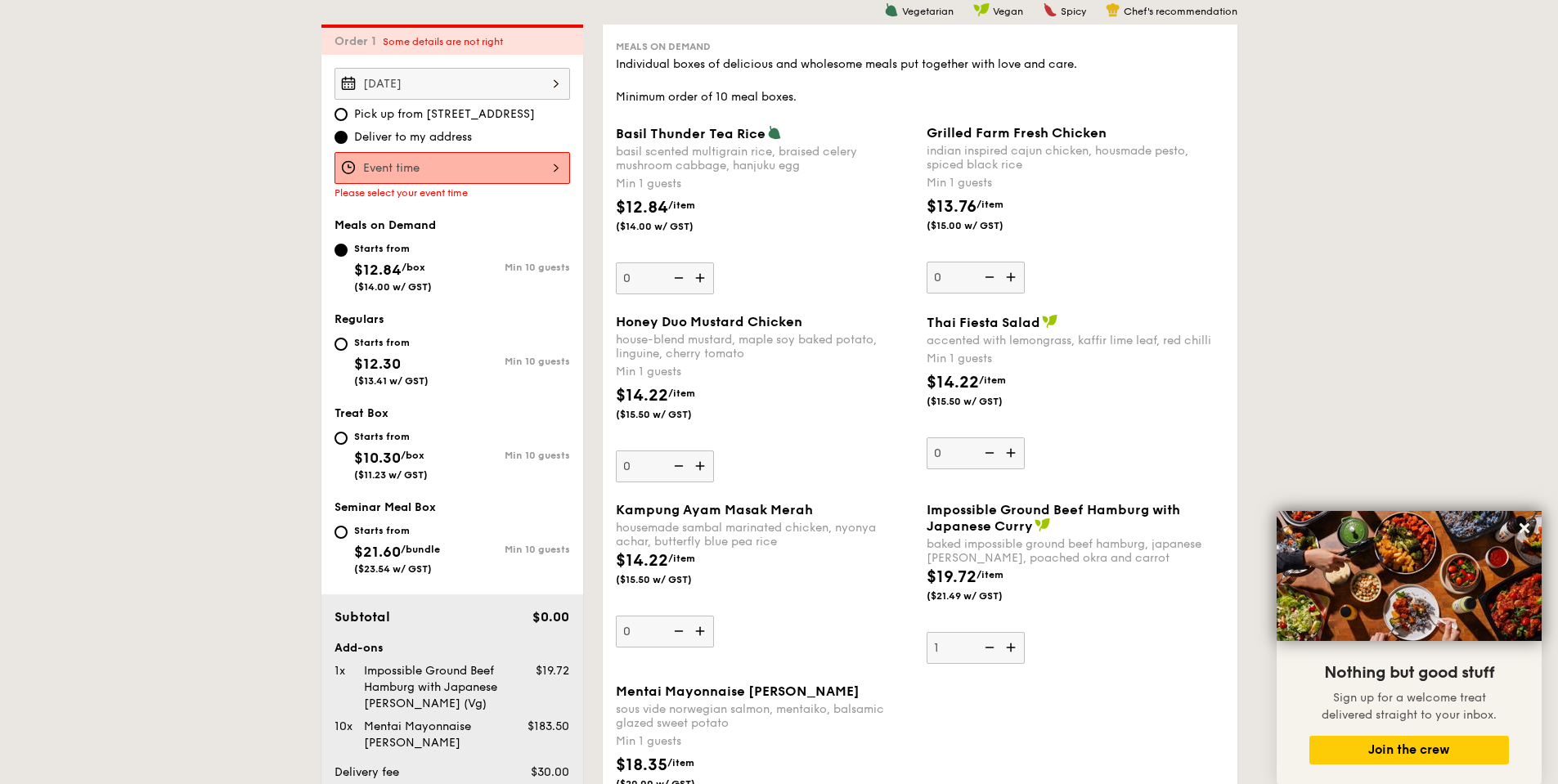
click at [395, 340] on div "Starts from" at bounding box center [391, 343] width 74 height 13
click at [347, 340] on input "Starts from $12.30 ($13.41 w/ GST) Min 10 guests" at bounding box center [341, 344] width 13 height 13
radio input "true"
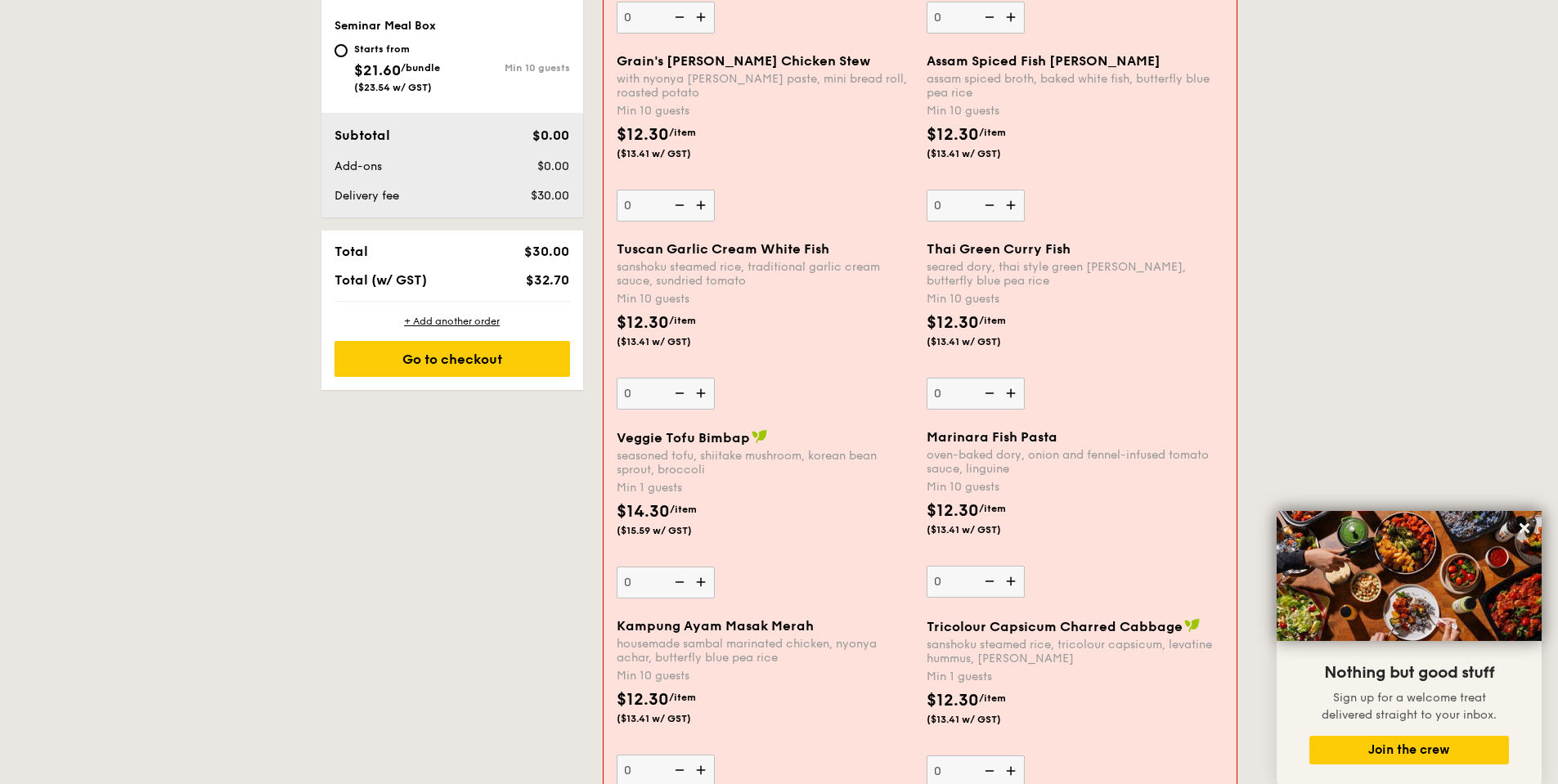
scroll to position [928, 0]
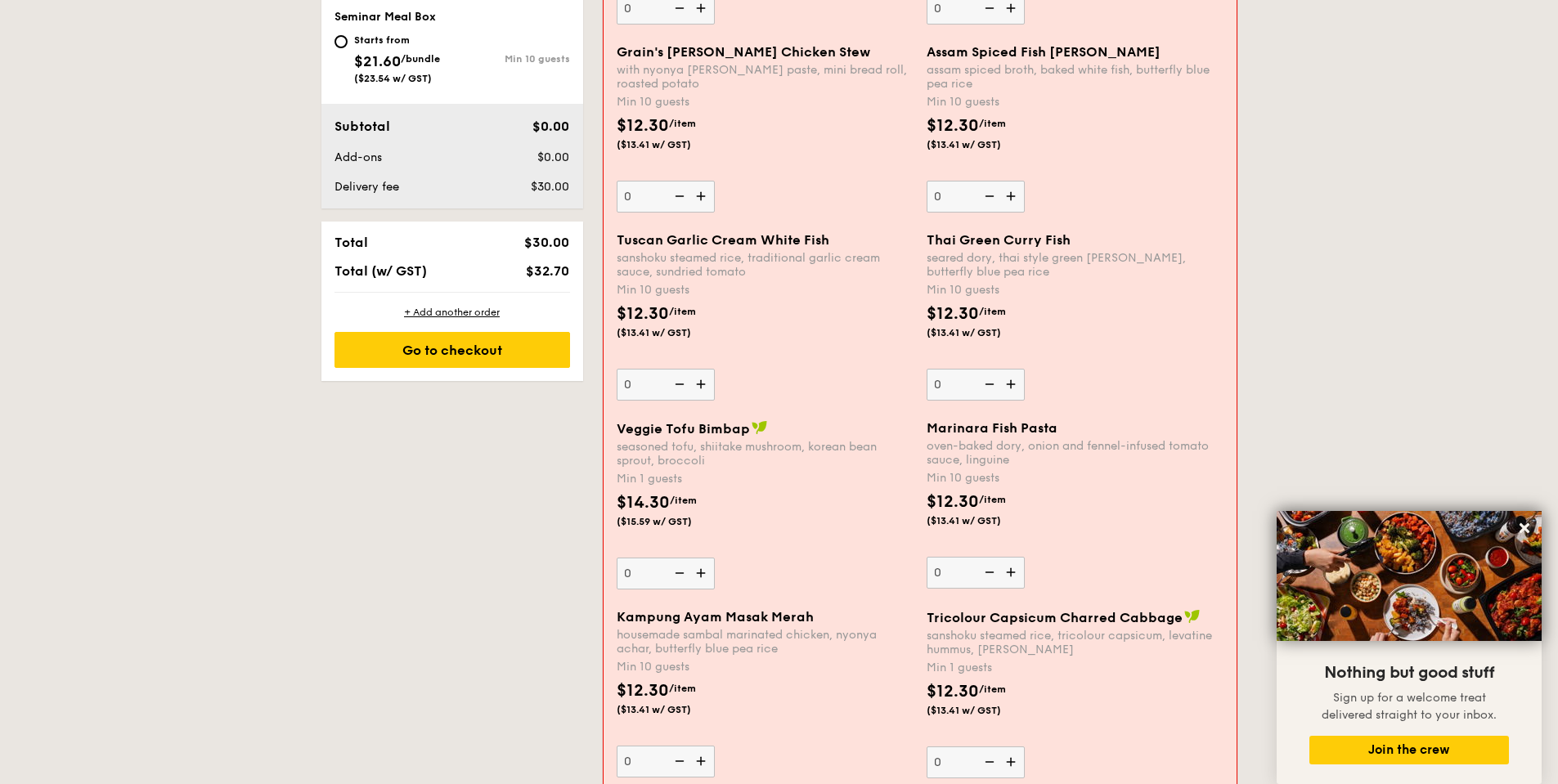
click at [702, 572] on img at bounding box center [703, 573] width 25 height 31
click at [702, 572] on input "0" at bounding box center [665, 573] width 98 height 32
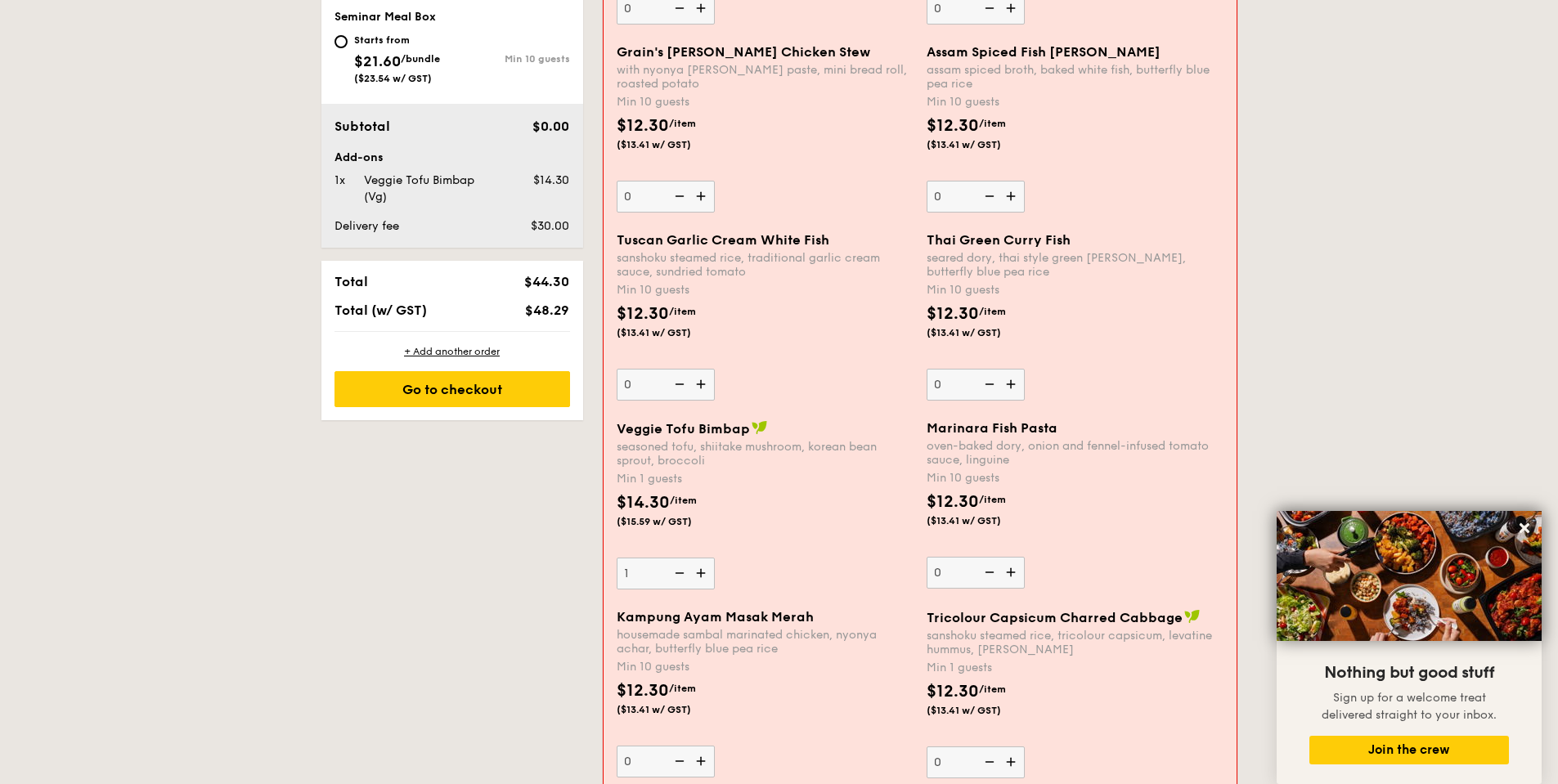
click at [702, 572] on img at bounding box center [703, 573] width 25 height 31
click at [702, 572] on input "1" at bounding box center [665, 573] width 98 height 32
type input "2"
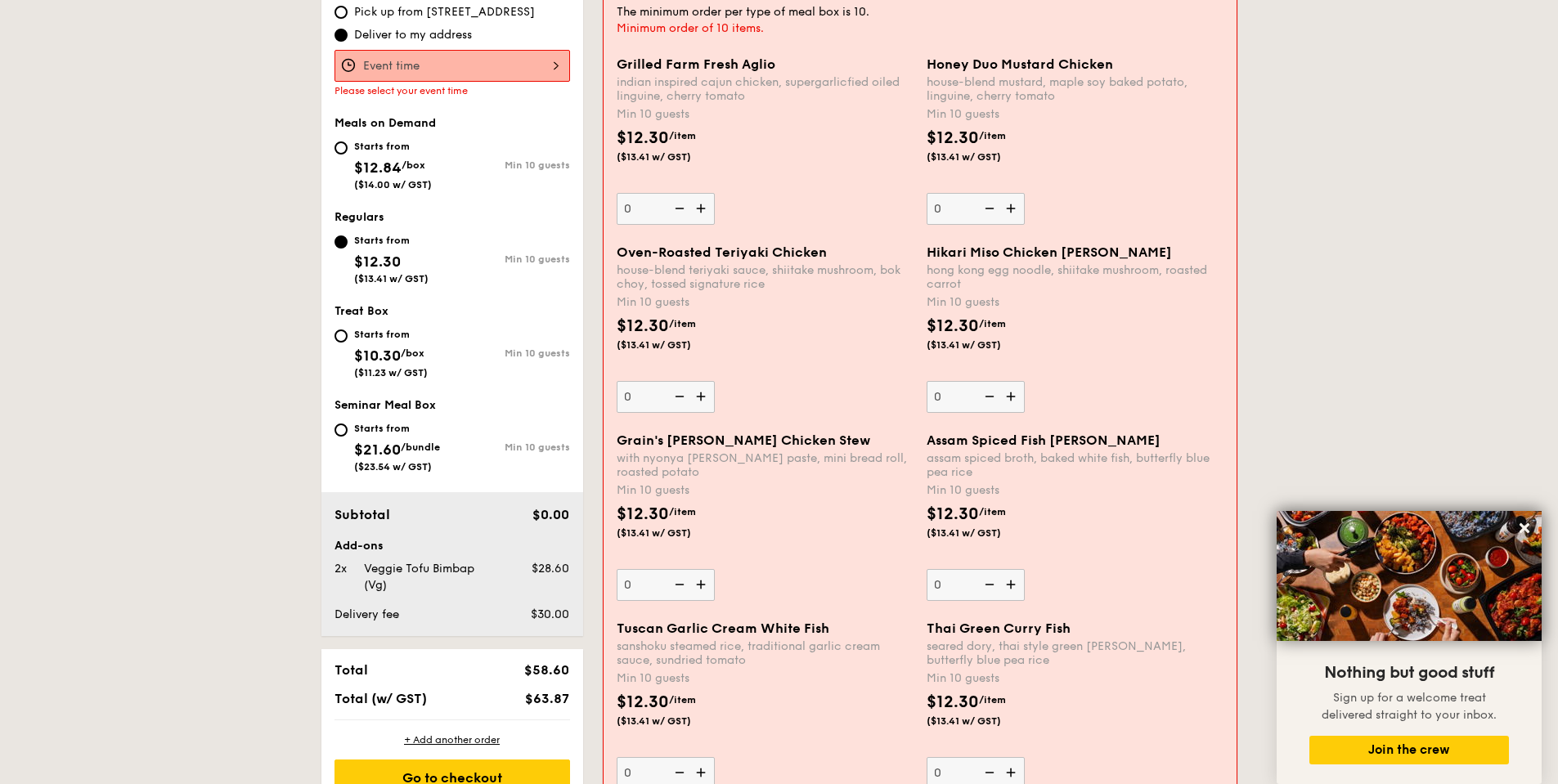
scroll to position [518, 0]
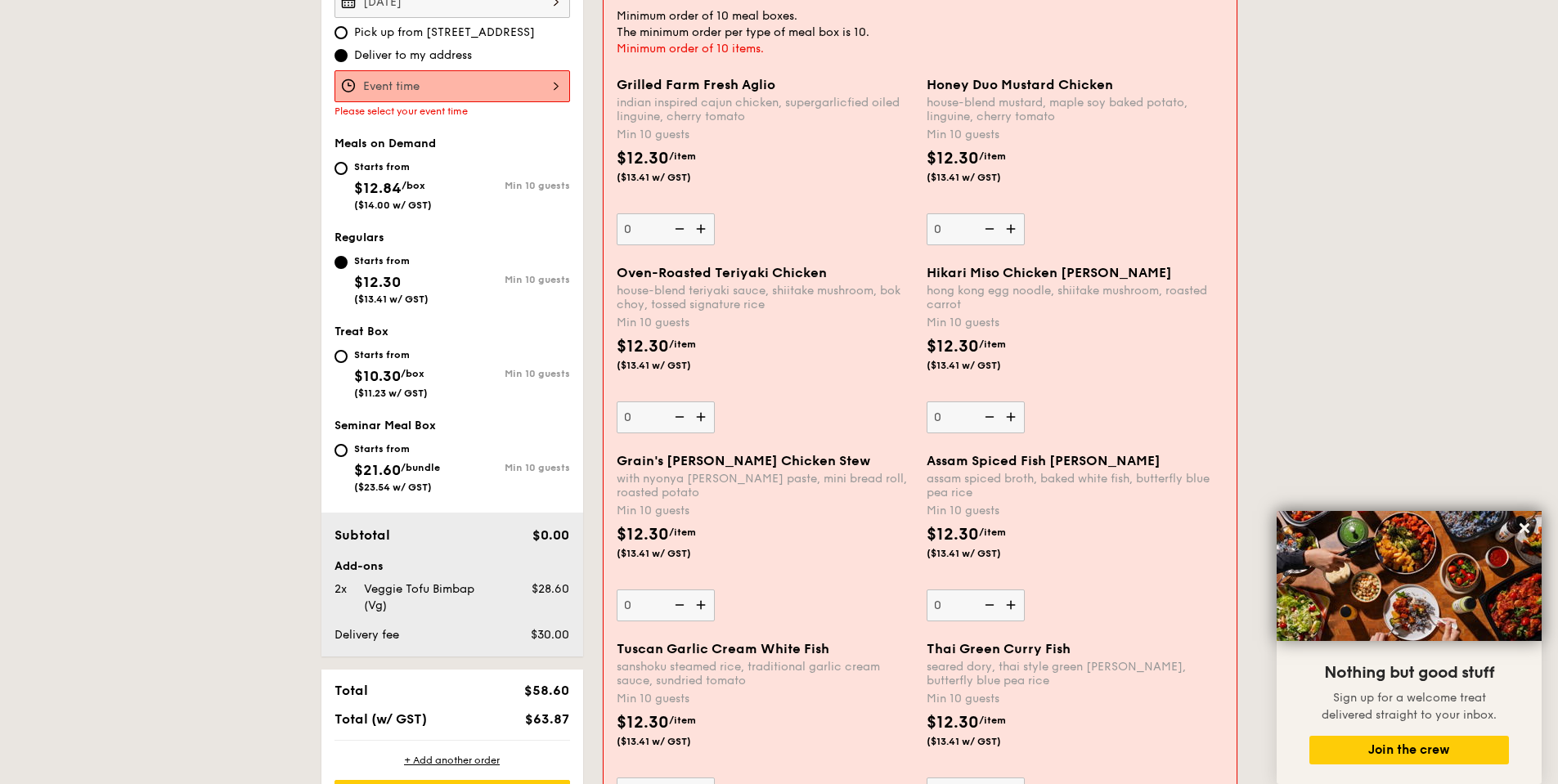
click at [452, 163] on div "Starts from $12.84 /box ($14.00 w/ GST) Min 10 guests" at bounding box center [452, 183] width 235 height 54
click at [431, 172] on div "Starts from $12.84 /box ($14.00 w/ GST)" at bounding box center [393, 183] width 118 height 54
click at [347, 172] on input "Starts from $12.84 /box ($14.00 w/ GST) Min 10 guests" at bounding box center [341, 169] width 13 height 13
radio input "true"
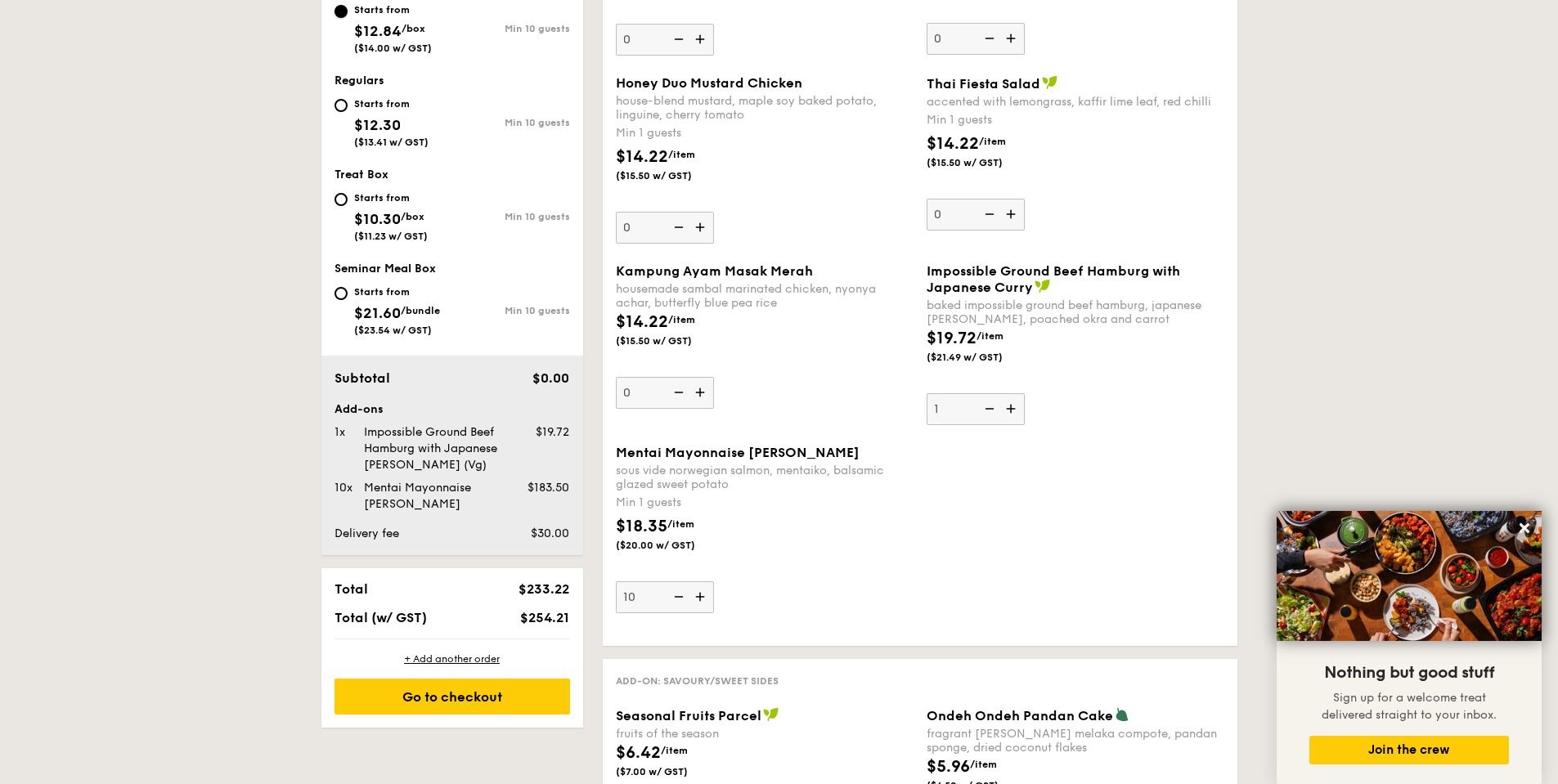
scroll to position [682, 0]
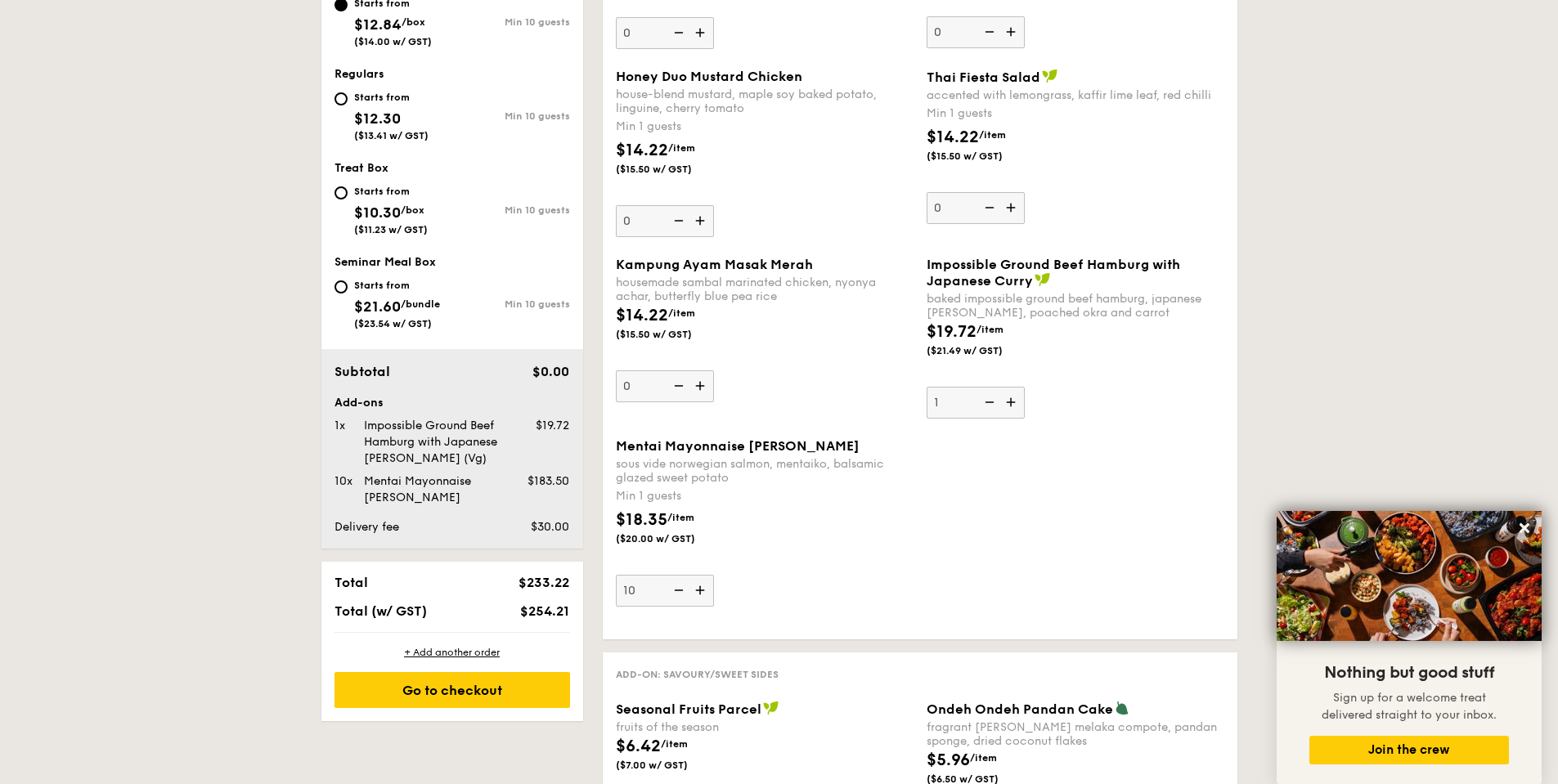
click at [990, 403] on img at bounding box center [987, 402] width 25 height 31
click at [990, 403] on input "1" at bounding box center [975, 402] width 98 height 32
type input "0"
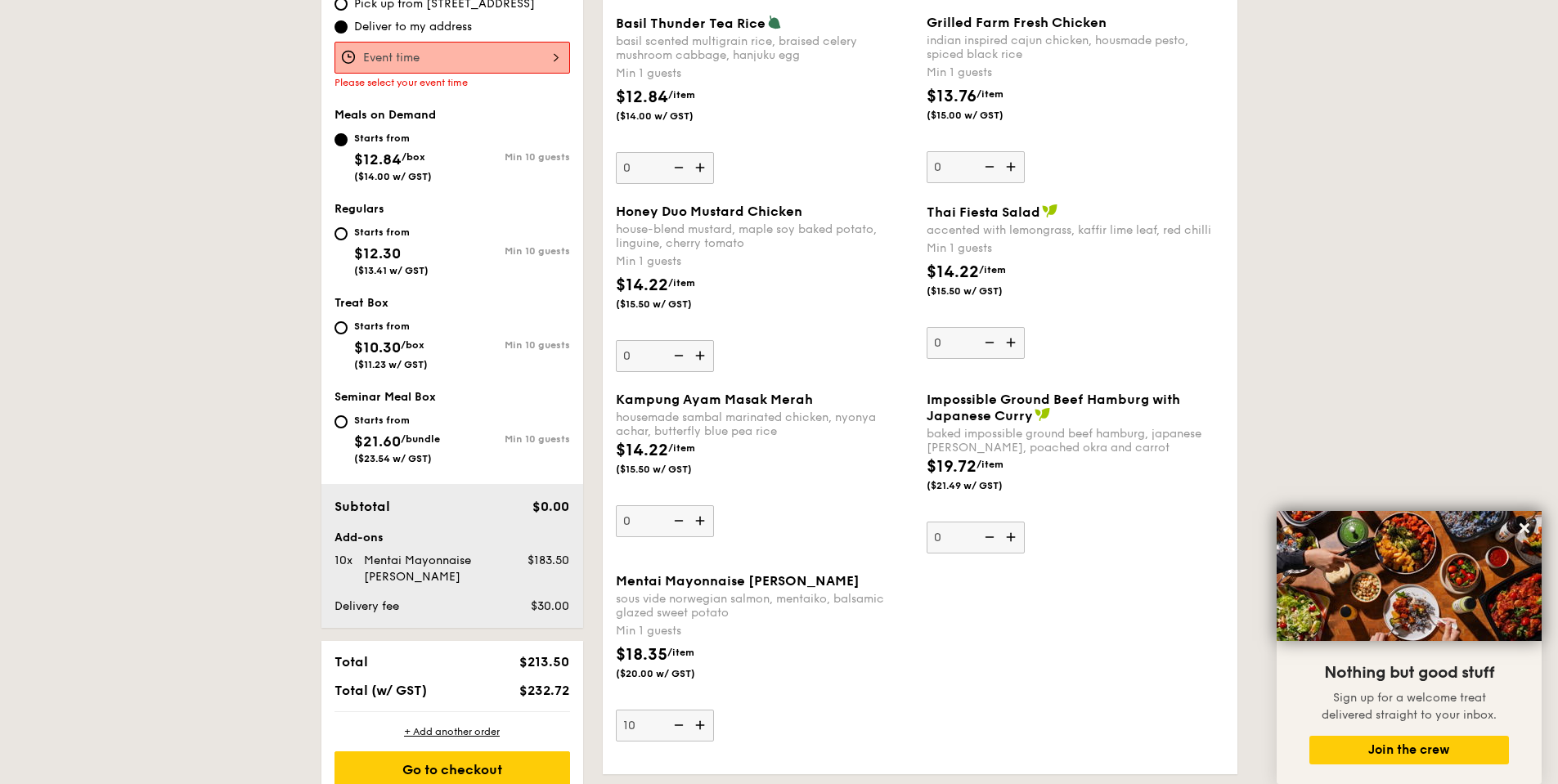
scroll to position [518, 0]
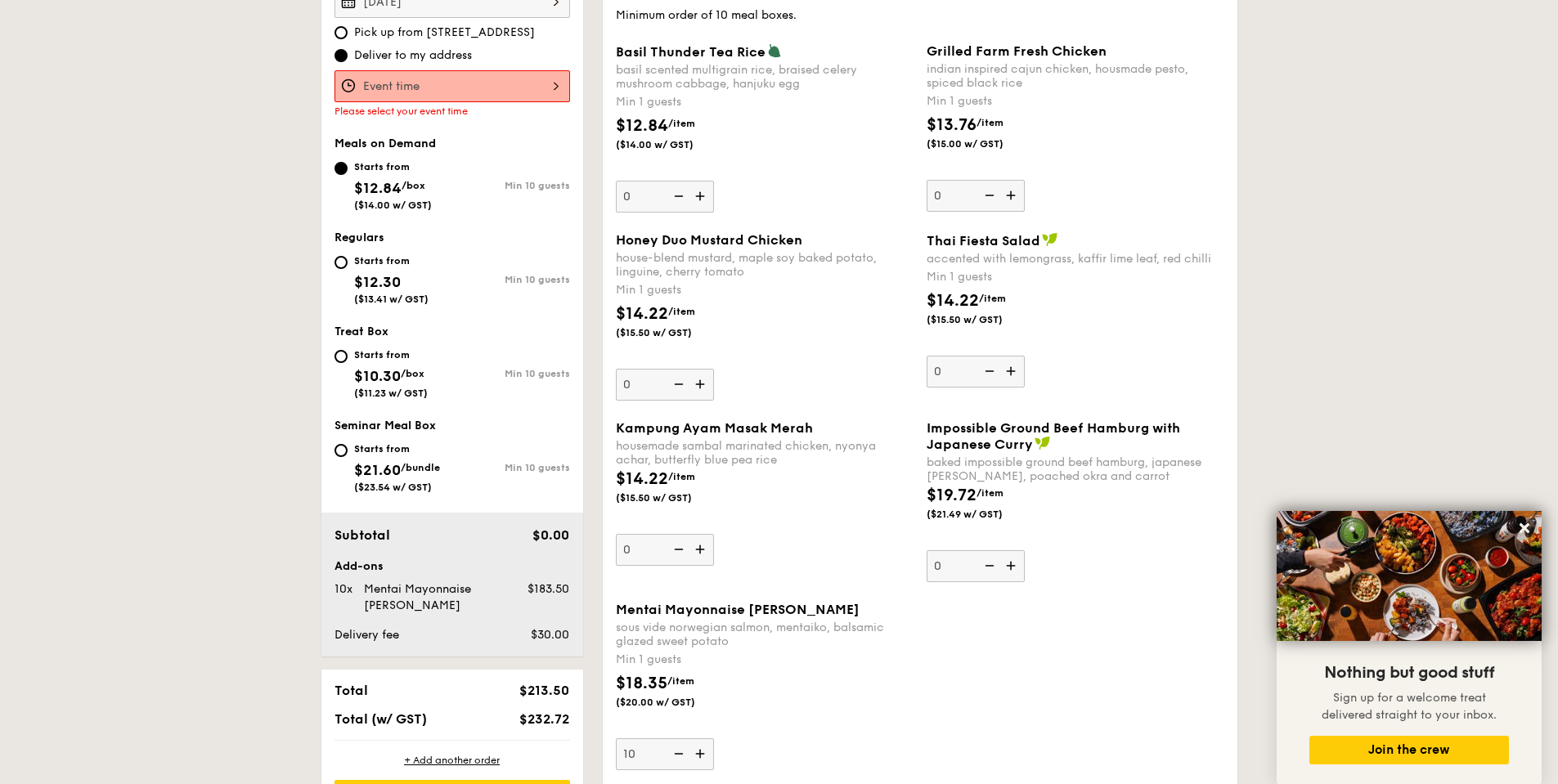
click at [384, 264] on div "Starts from" at bounding box center [391, 261] width 74 height 13
click at [347, 264] on input "Starts from $12.30 ($13.41 w/ GST) Min 10 guests" at bounding box center [341, 262] width 13 height 13
radio input "true"
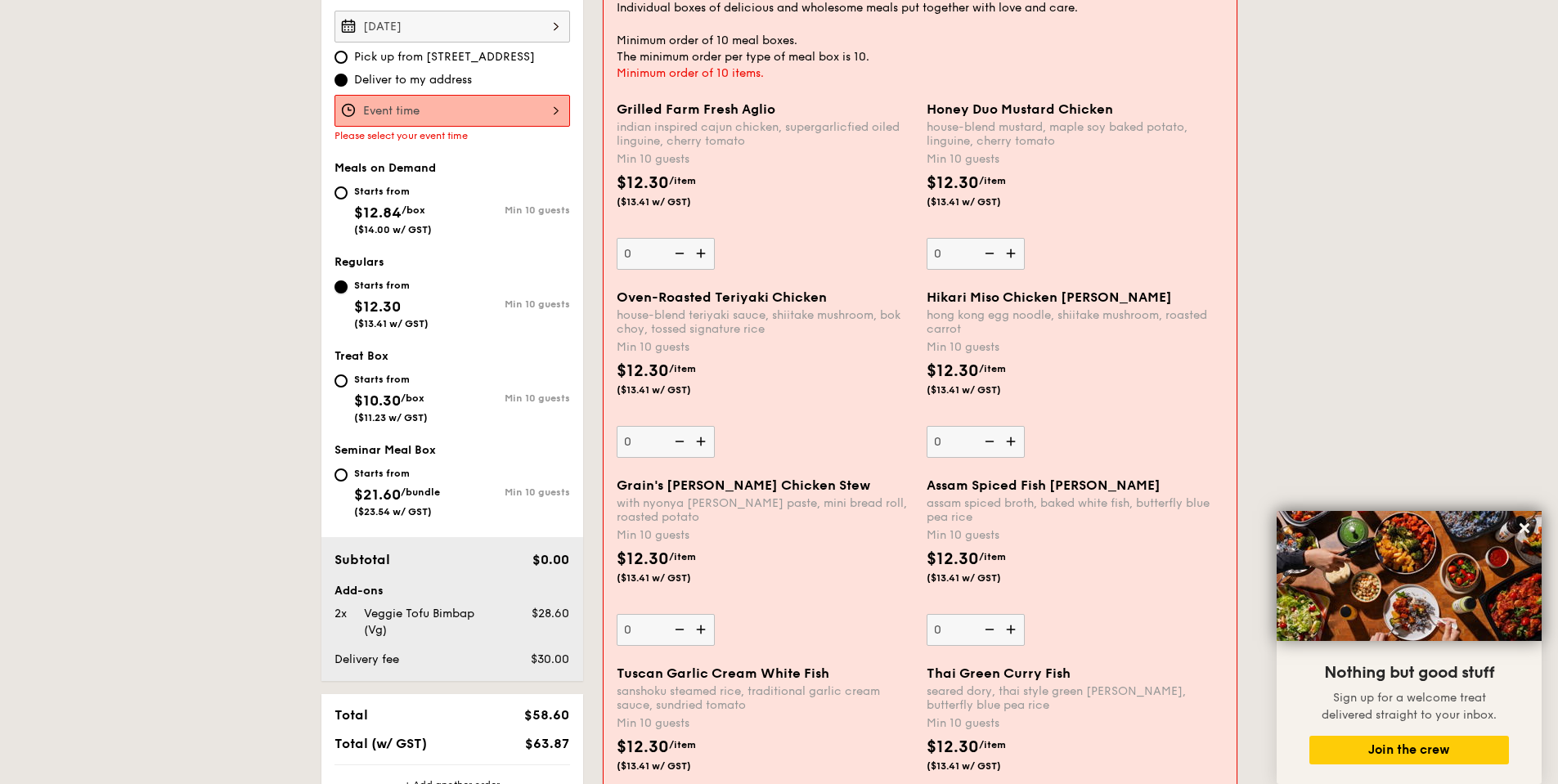
scroll to position [273, 0]
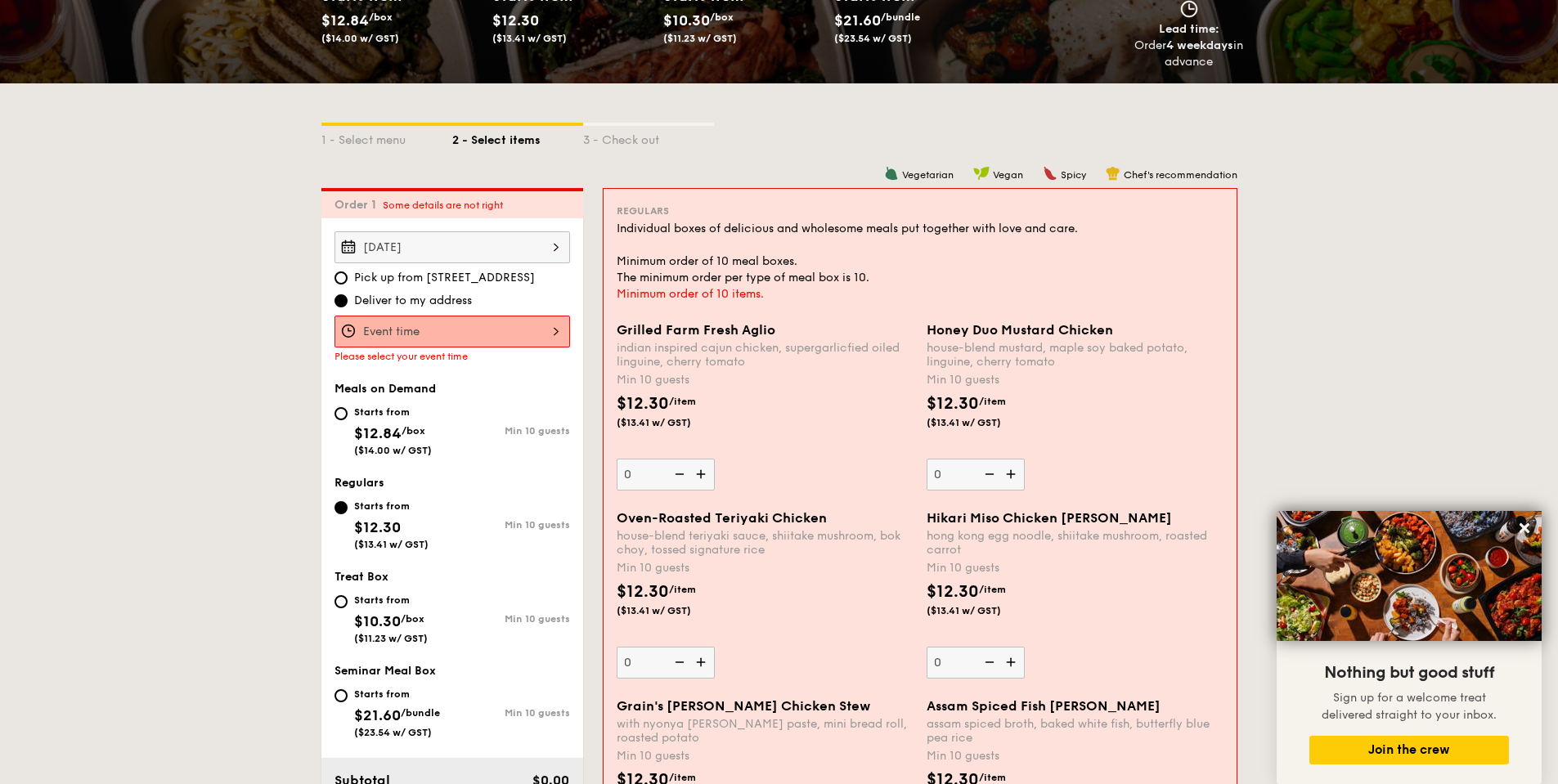
click at [390, 410] on div "Starts from" at bounding box center [393, 412] width 78 height 13
click at [347, 410] on input "Starts from $12.84 /box ($14.00 w/ GST) Min 10 guests" at bounding box center [341, 414] width 13 height 13
radio input "true"
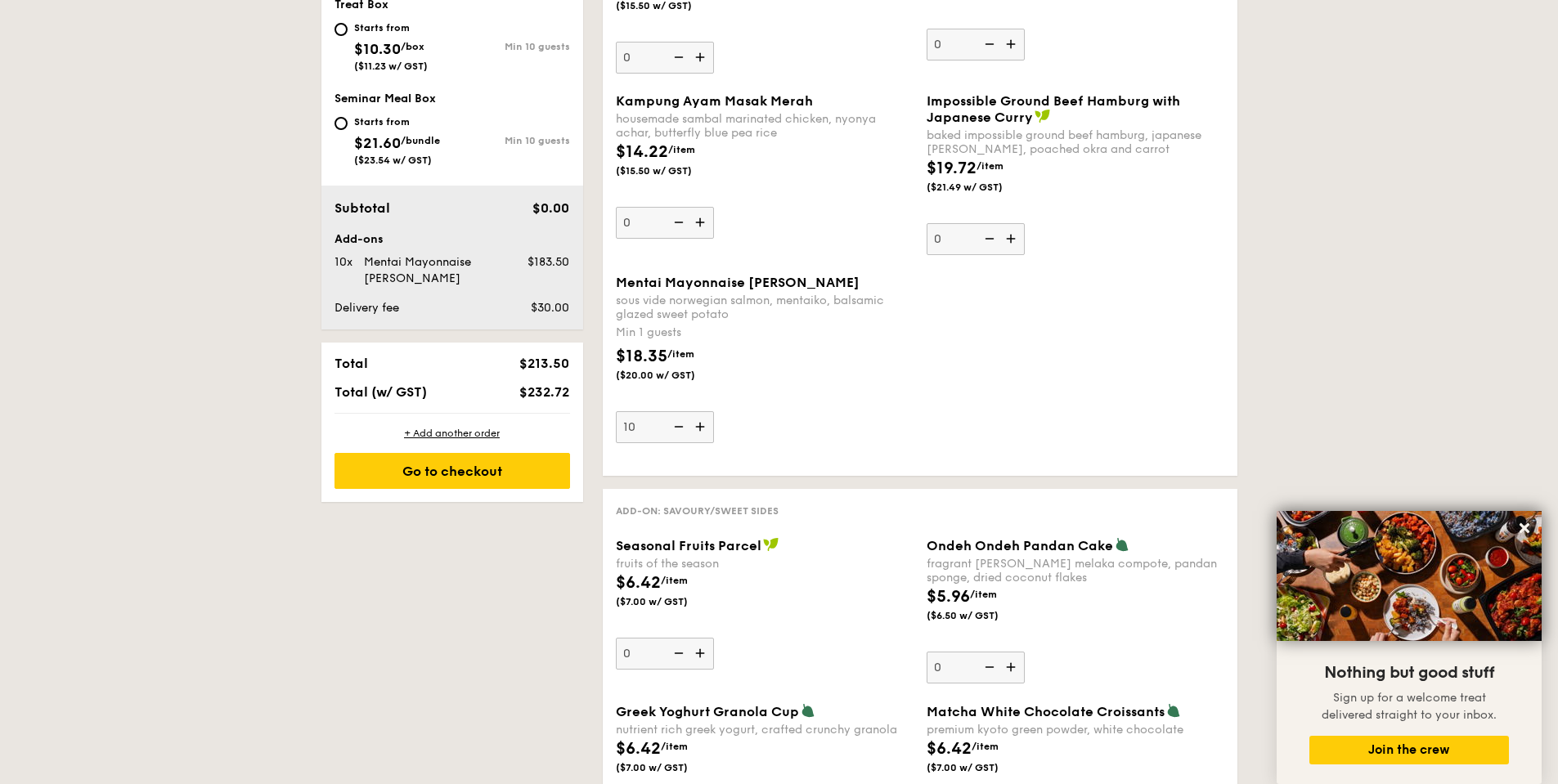
scroll to position [764, 0]
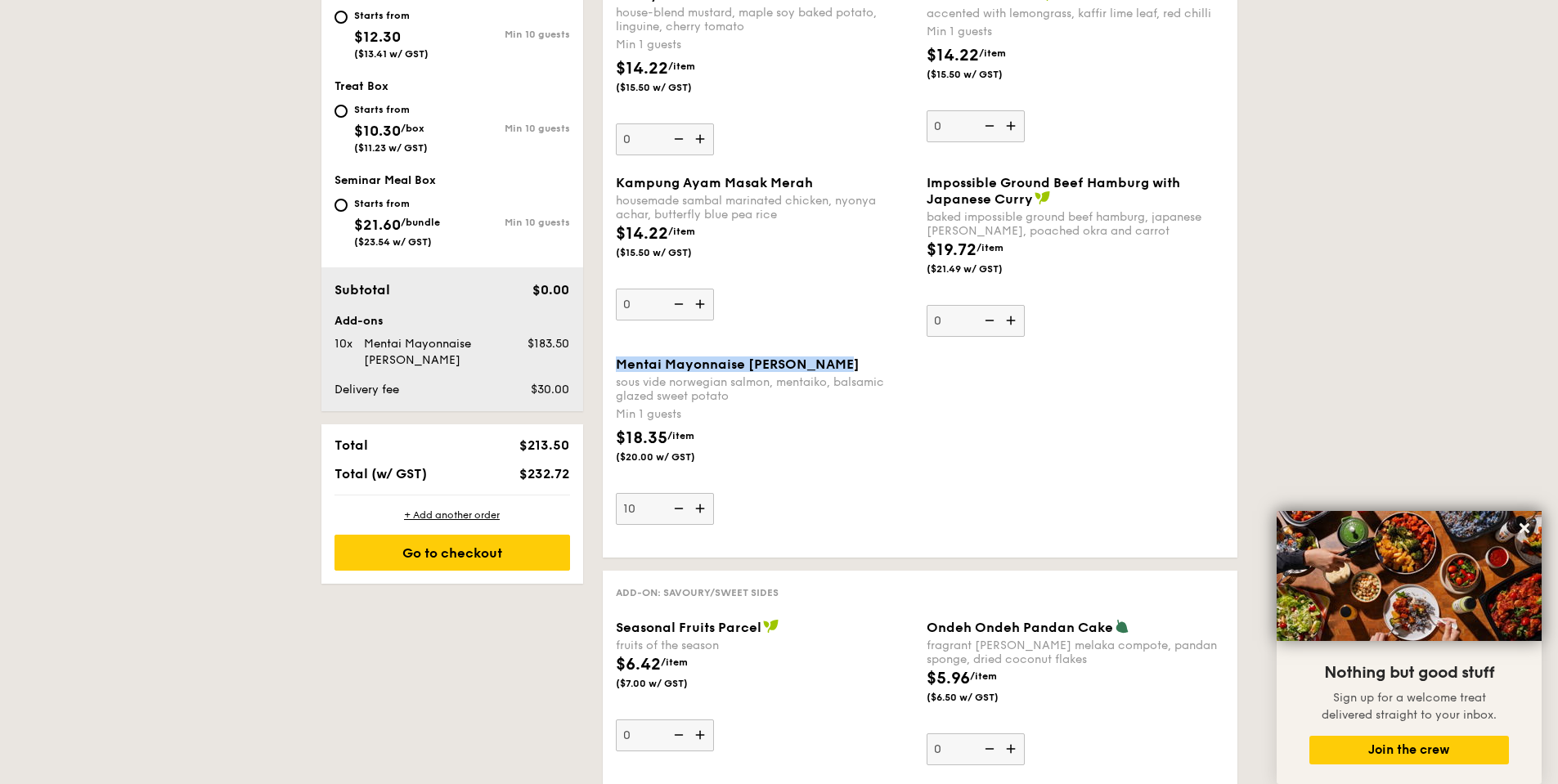
drag, startPoint x: 842, startPoint y: 365, endPoint x: 610, endPoint y: 358, distance: 232.1
click at [610, 358] on div "Mentai Mayonnaise Aburi Salmon sous vide norwegian salmon, mentaiko, balsamic g…" at bounding box center [764, 441] width 311 height 169
copy span "Mentai Mayonnaise [PERSON_NAME]"
click at [879, 281] on div "Kampung Ayam Masak Merah housemade sambal marinated chicken, nyonya achar, butt…" at bounding box center [764, 247] width 298 height 146
click at [714, 289] on input "0" at bounding box center [664, 304] width 98 height 32
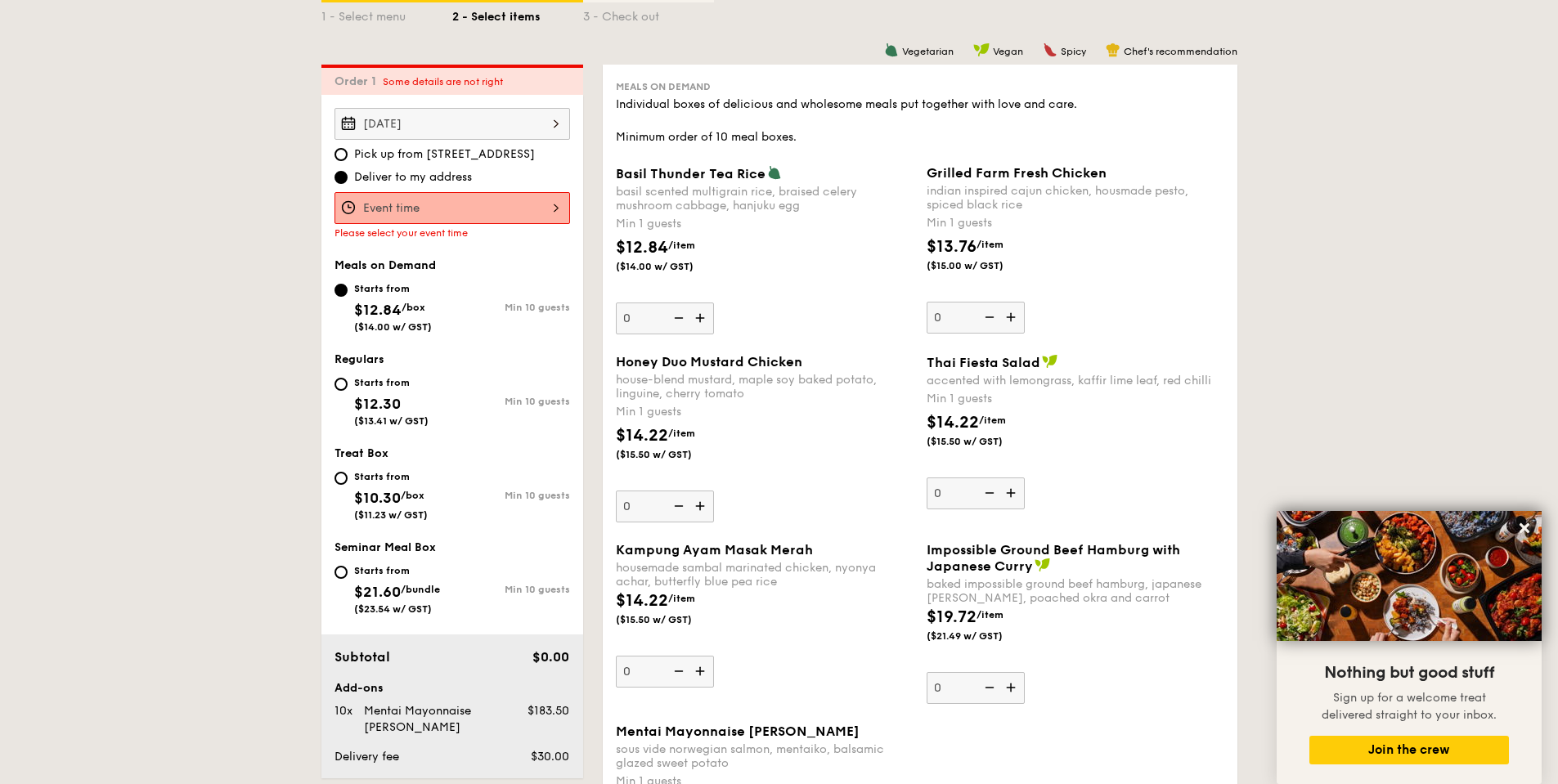
scroll to position [355, 0]
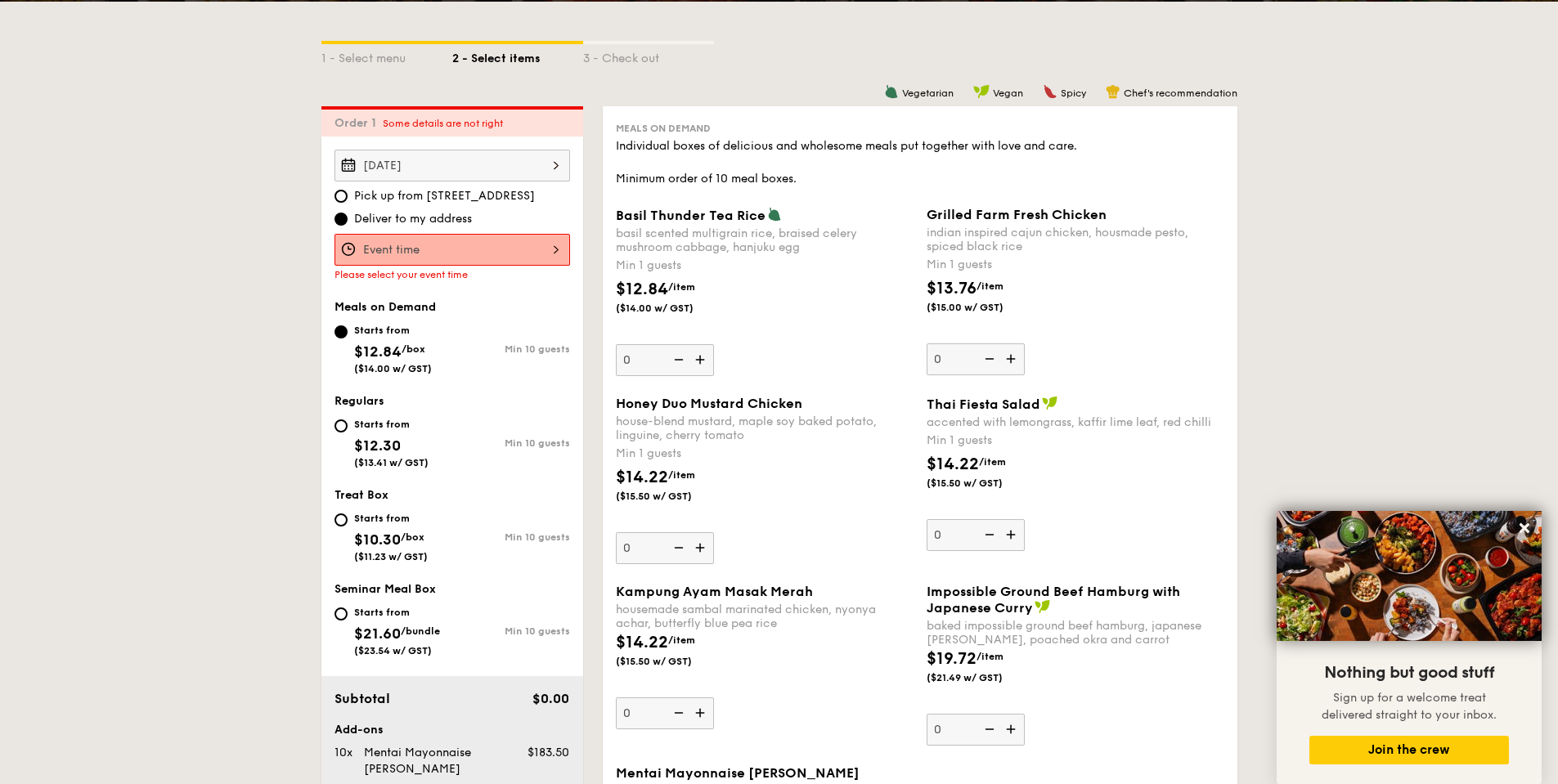
click at [393, 417] on div "Starts from $12.30 ($13.41 w/ GST)" at bounding box center [391, 441] width 74 height 54
click at [347, 419] on input "Starts from $12.30 ($13.41 w/ GST) Min 10 guests" at bounding box center [341, 426] width 13 height 13
radio input "true"
